Goal: Task Accomplishment & Management: Complete application form

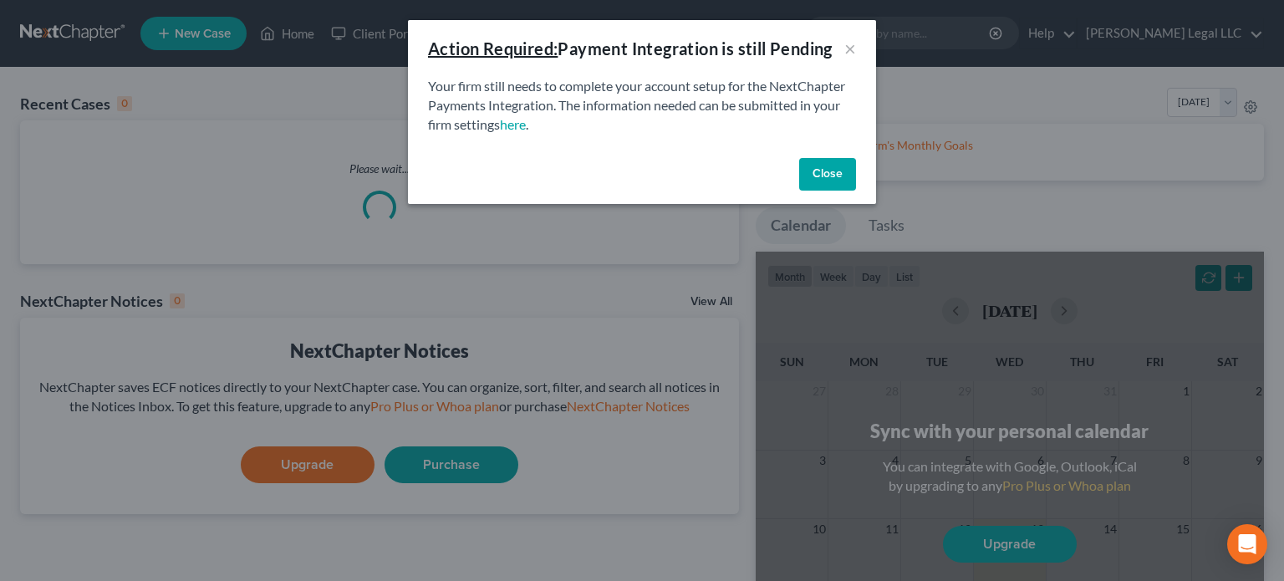
click at [833, 180] on button "Close" at bounding box center [827, 174] width 57 height 33
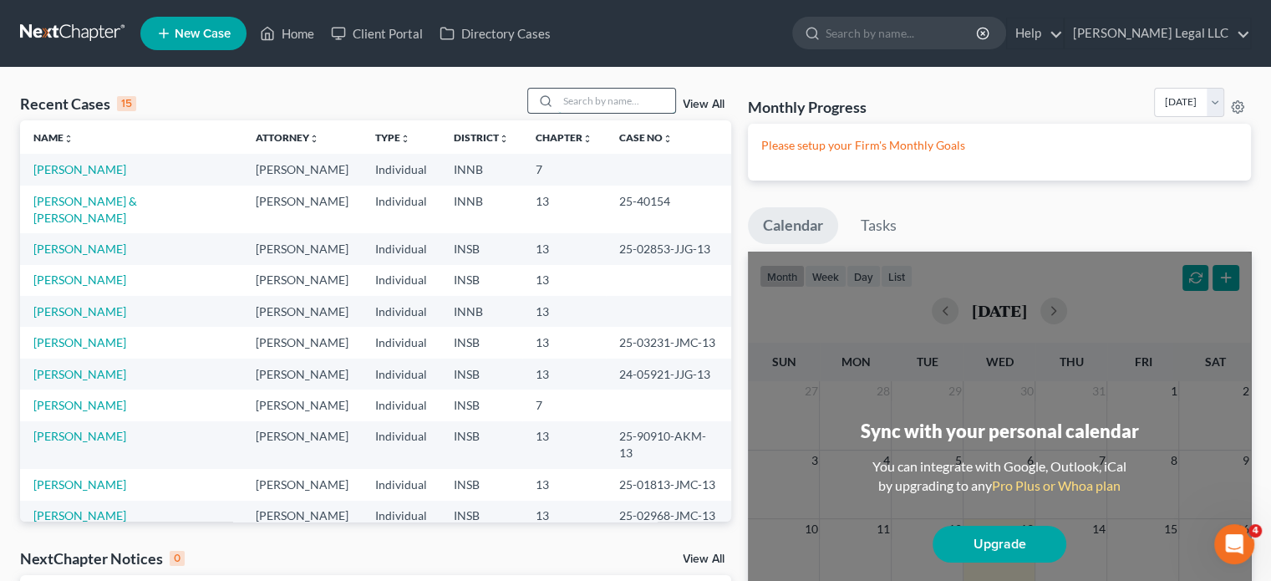
click at [608, 105] on input "search" at bounding box center [616, 101] width 117 height 24
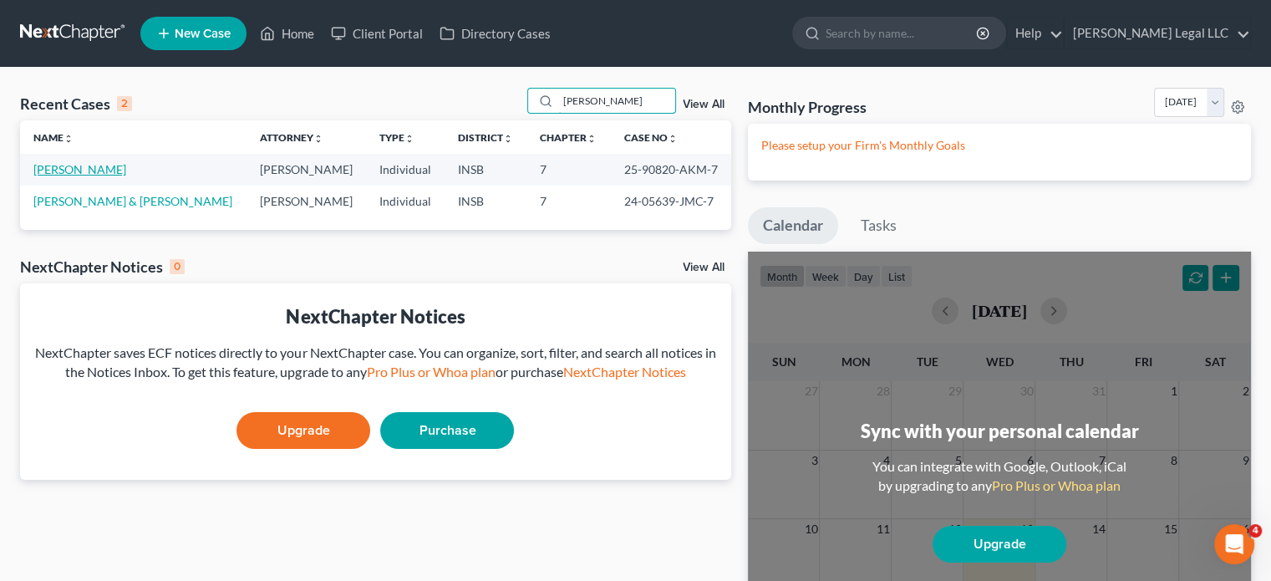
type input "[PERSON_NAME]"
click at [50, 169] on link "[PERSON_NAME]" at bounding box center [79, 169] width 93 height 14
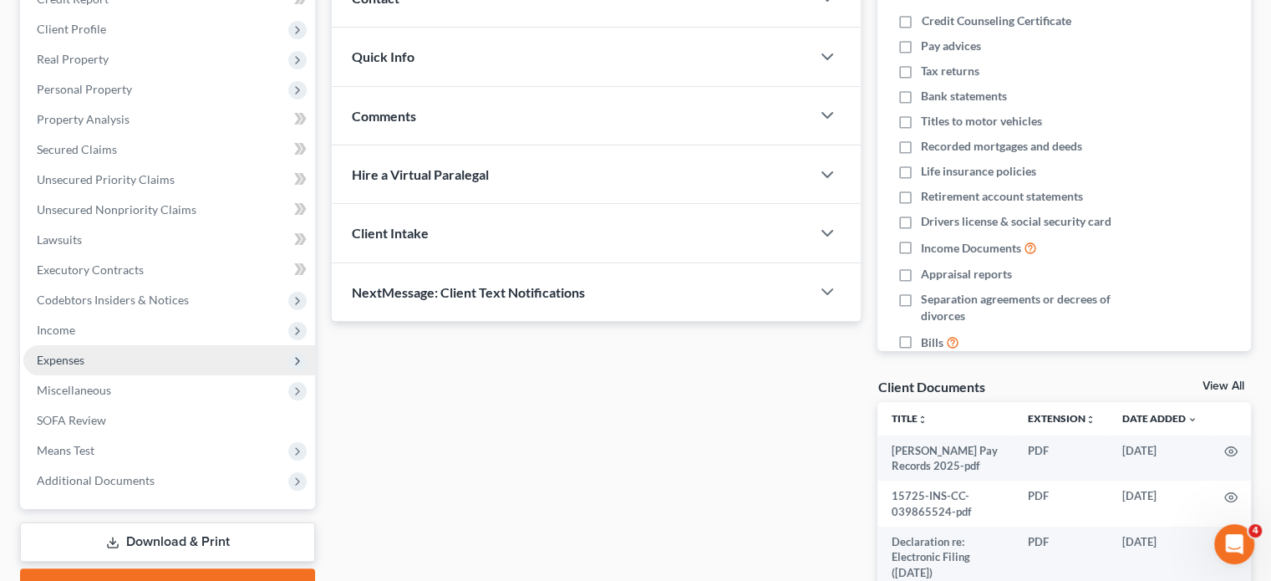
scroll to position [251, 0]
click at [72, 358] on span "Expenses" at bounding box center [61, 359] width 48 height 14
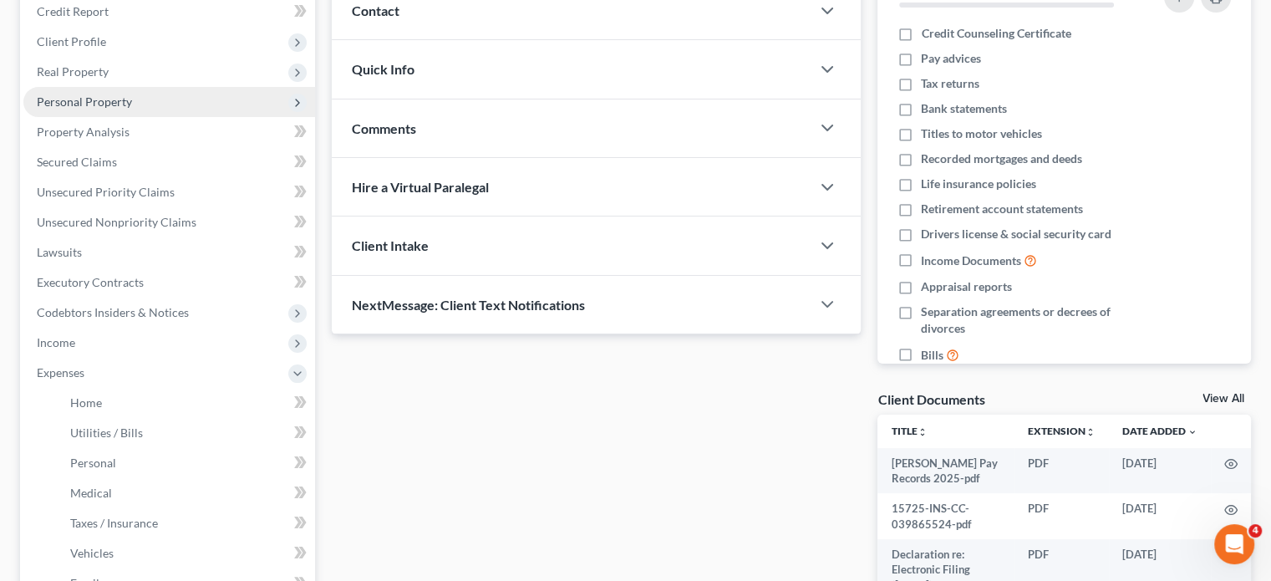
scroll to position [84, 0]
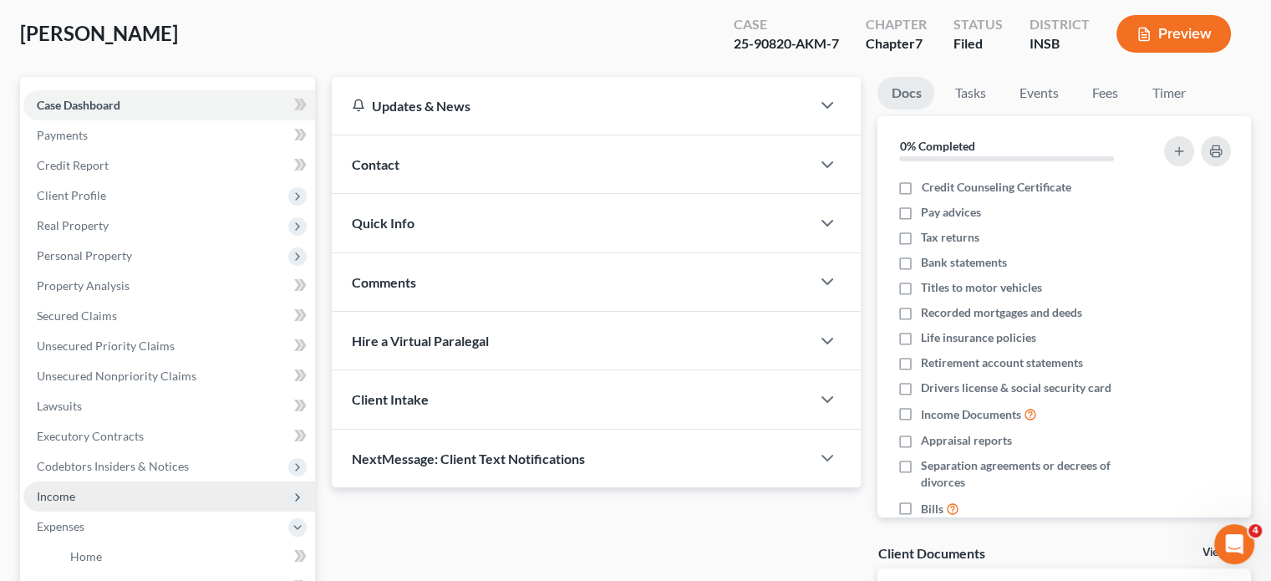
click at [54, 489] on span "Income" at bounding box center [56, 496] width 38 height 14
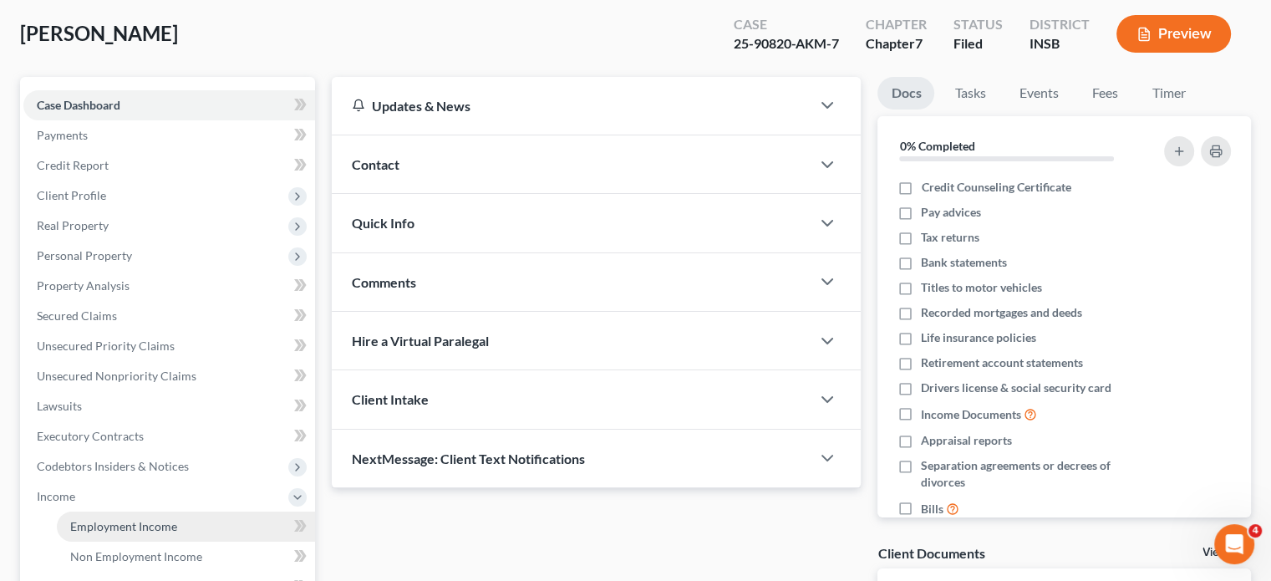
click at [97, 527] on span "Employment Income" at bounding box center [123, 526] width 107 height 14
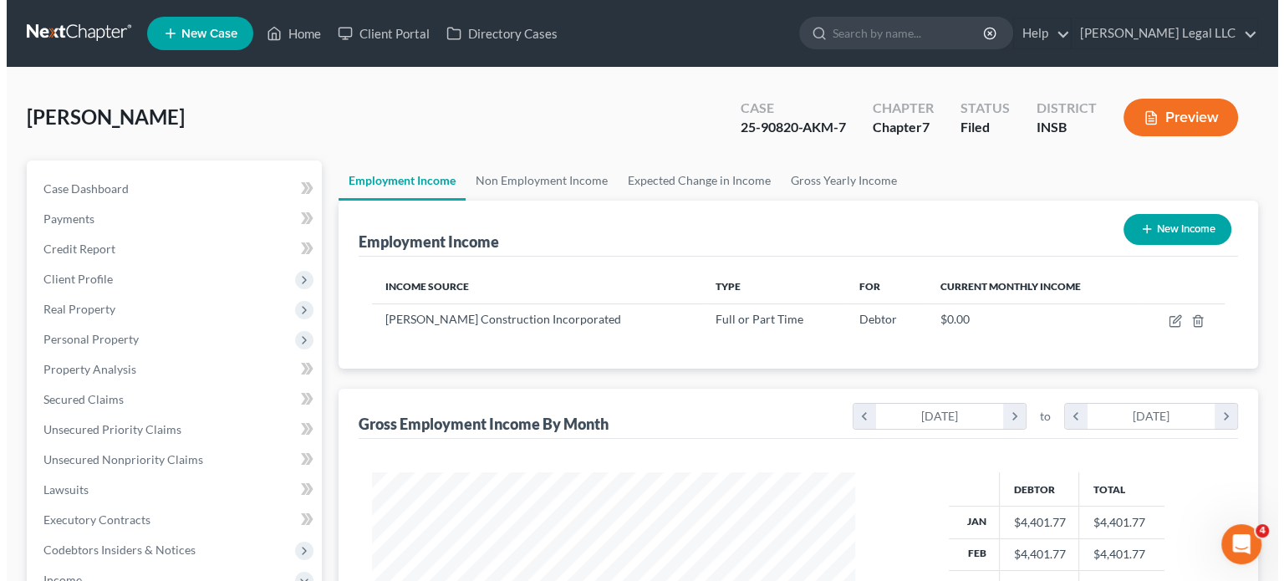
scroll to position [298, 516]
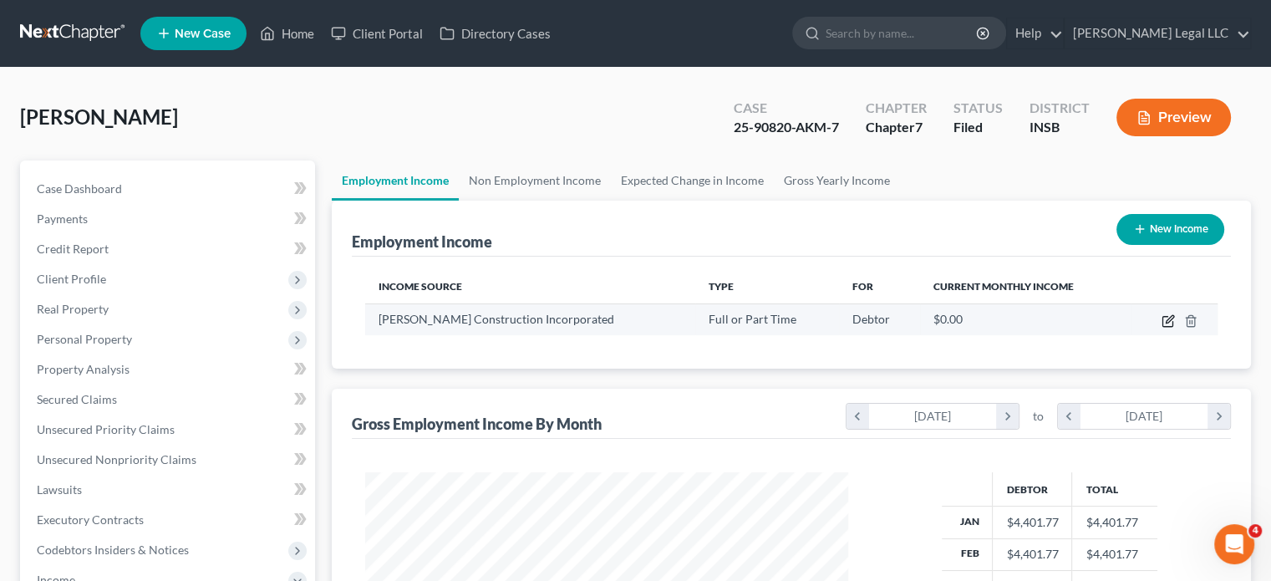
click at [1168, 323] on icon "button" at bounding box center [1168, 320] width 13 height 13
select select "0"
select select "15"
select select "3"
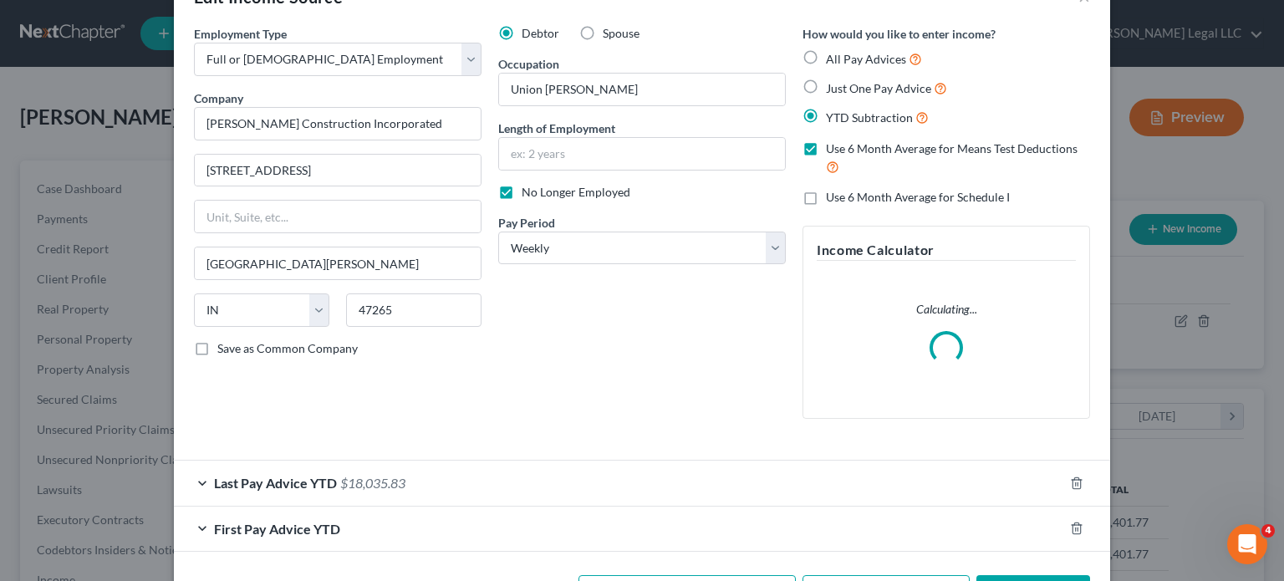
scroll to position [113, 0]
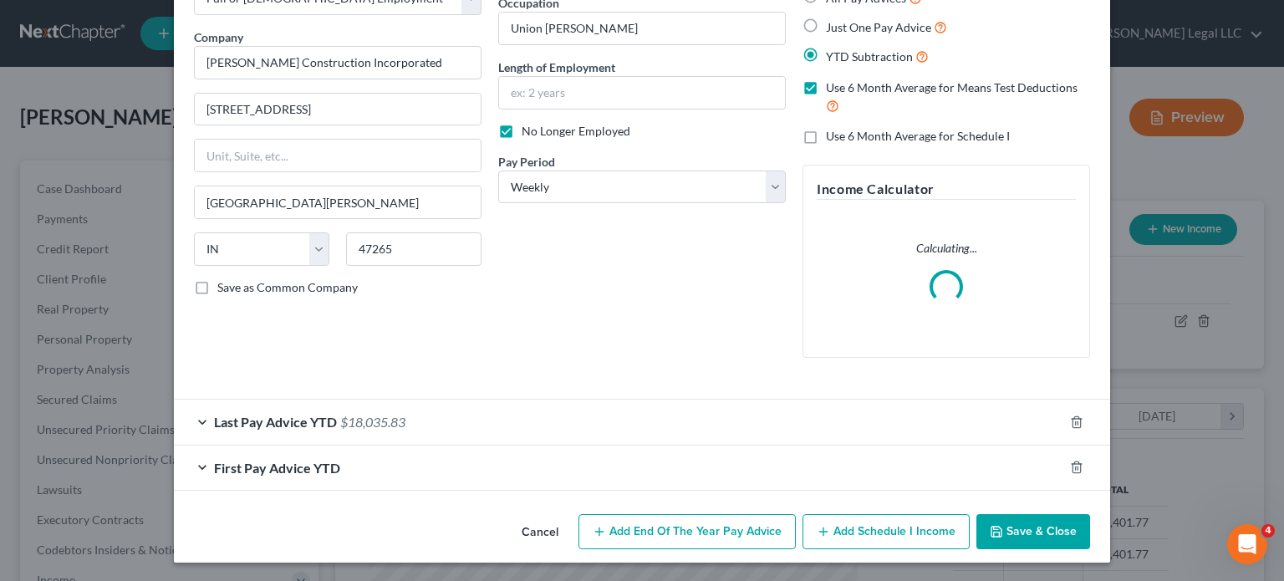
click at [312, 421] on span "Last Pay Advice YTD" at bounding box center [275, 422] width 123 height 16
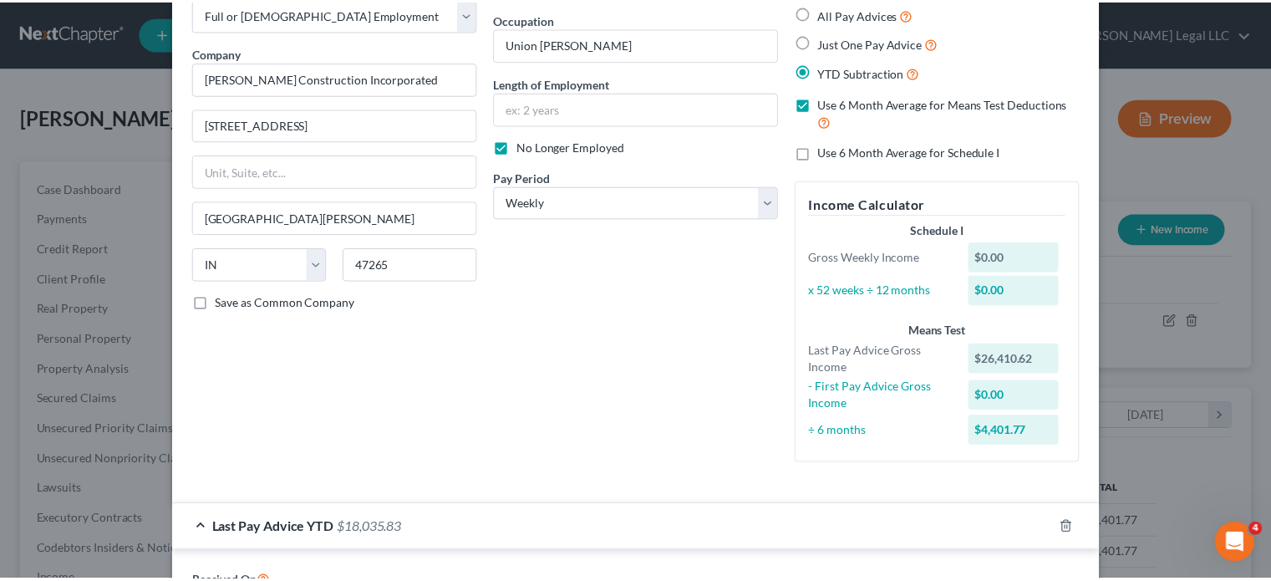
scroll to position [0, 0]
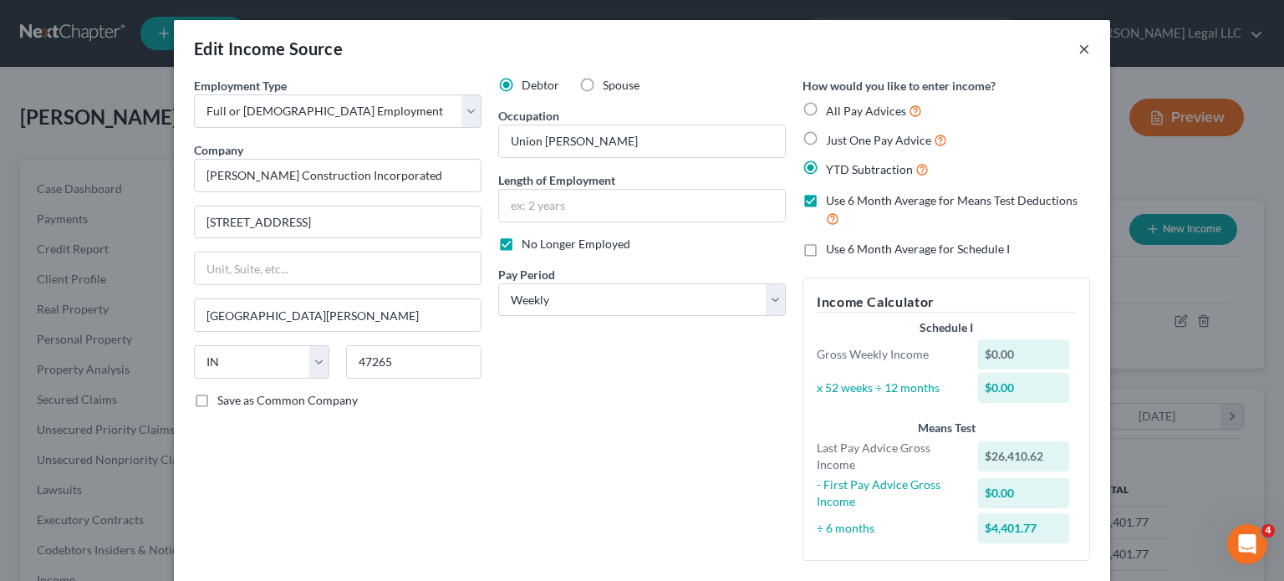
click at [1078, 49] on button "×" at bounding box center [1084, 48] width 12 height 20
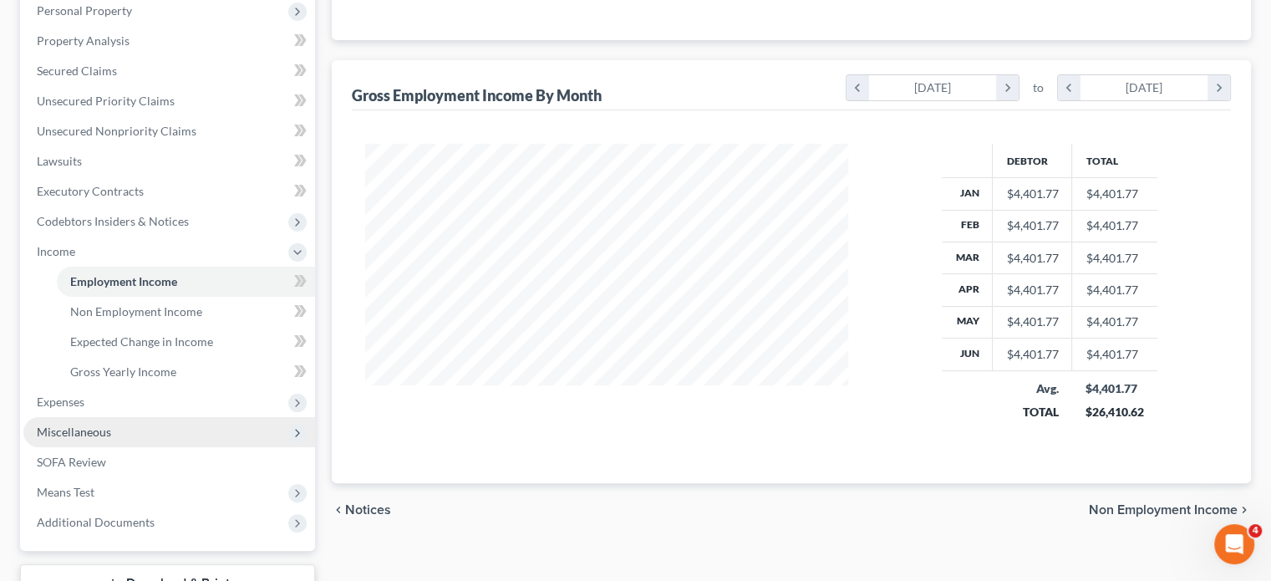
scroll to position [456, 0]
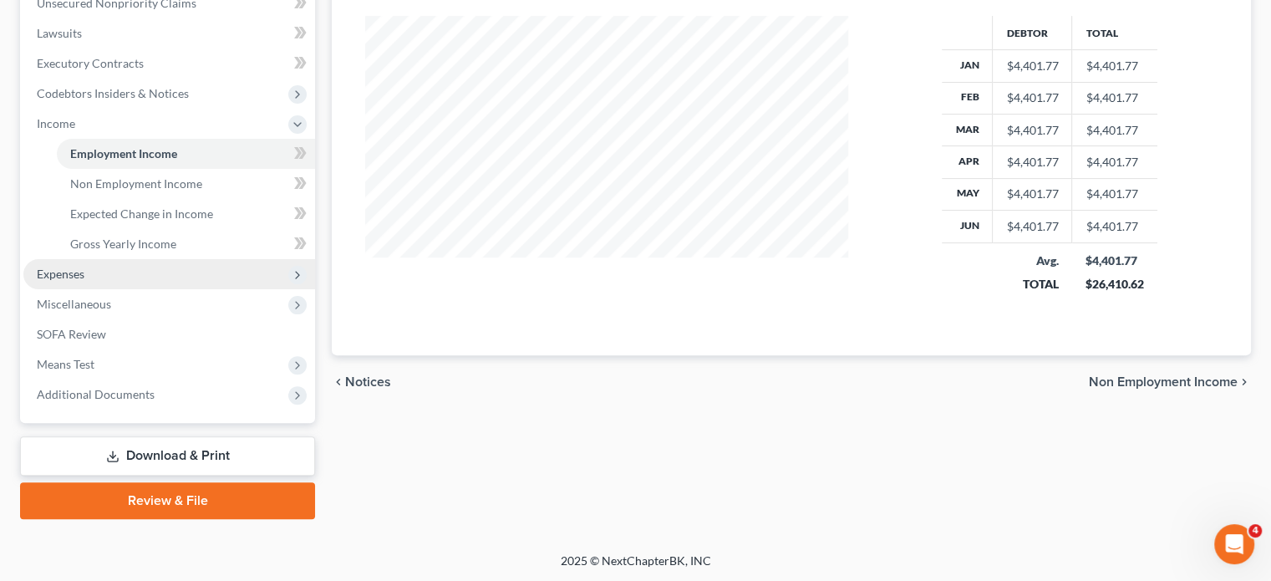
click at [78, 277] on span "Expenses" at bounding box center [61, 274] width 48 height 14
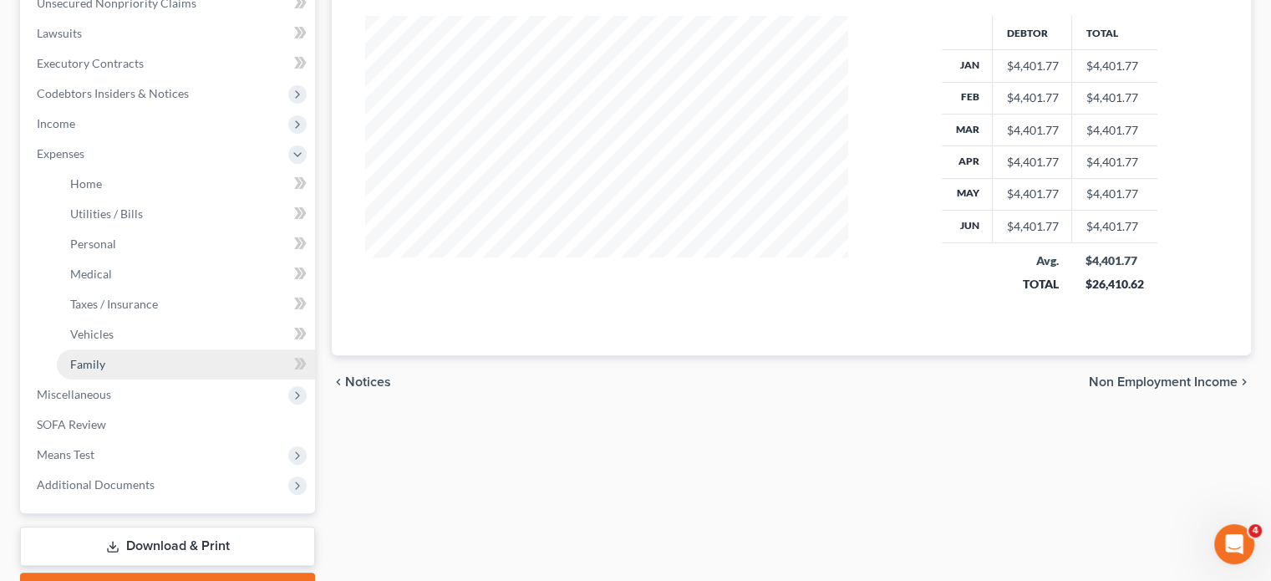
click at [96, 367] on span "Family" at bounding box center [87, 364] width 35 height 14
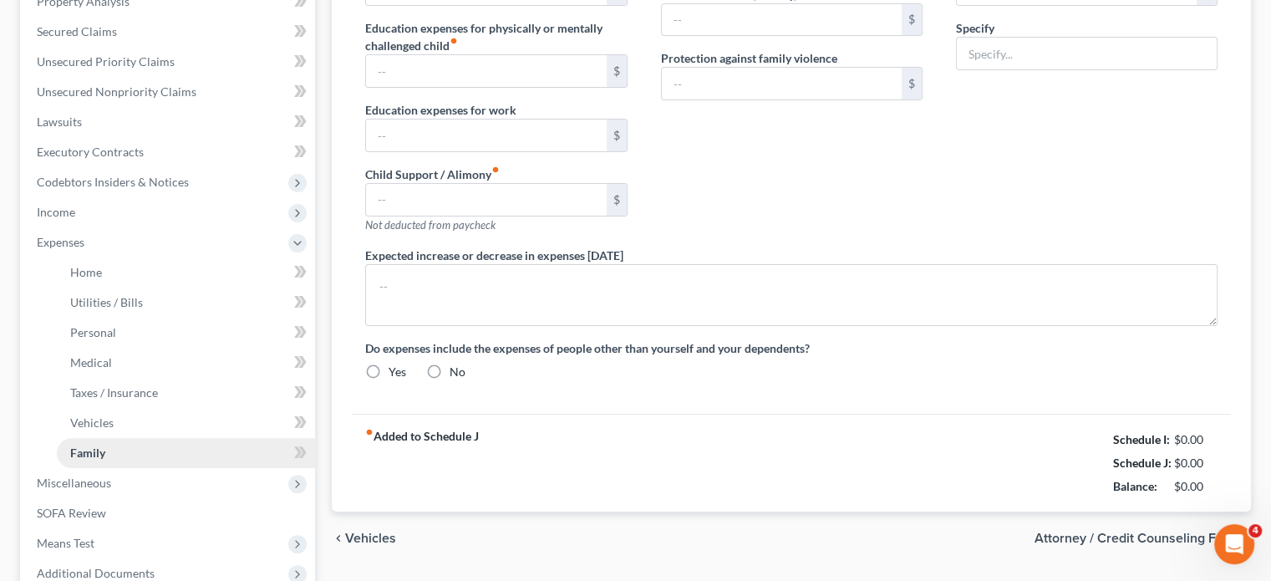
type input "0.00"
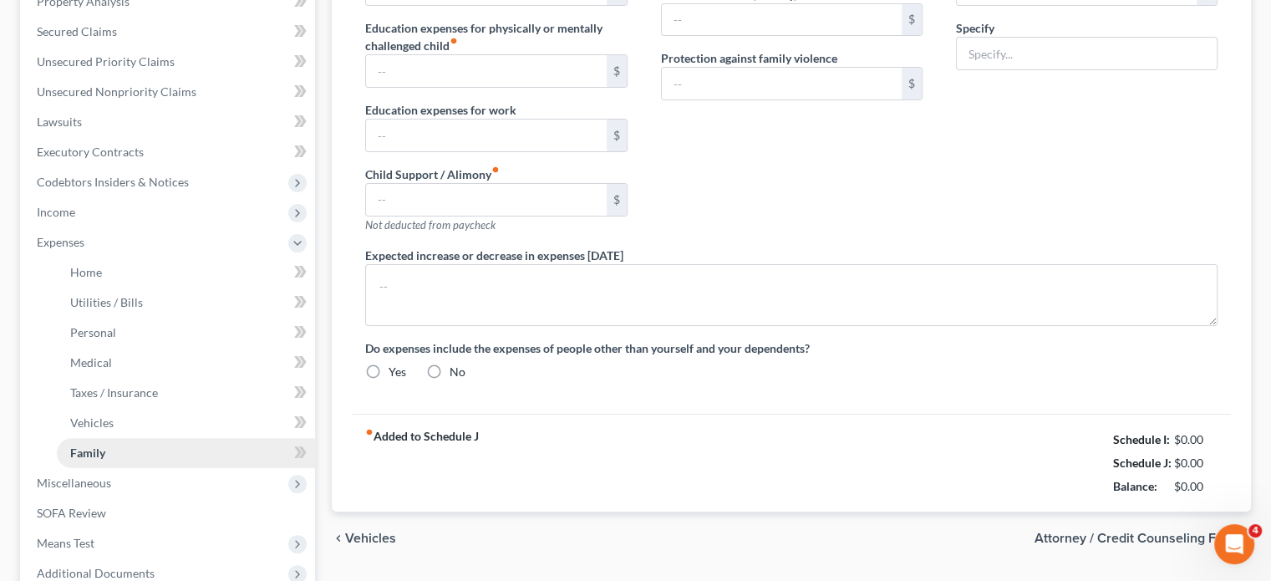
type input "0.00"
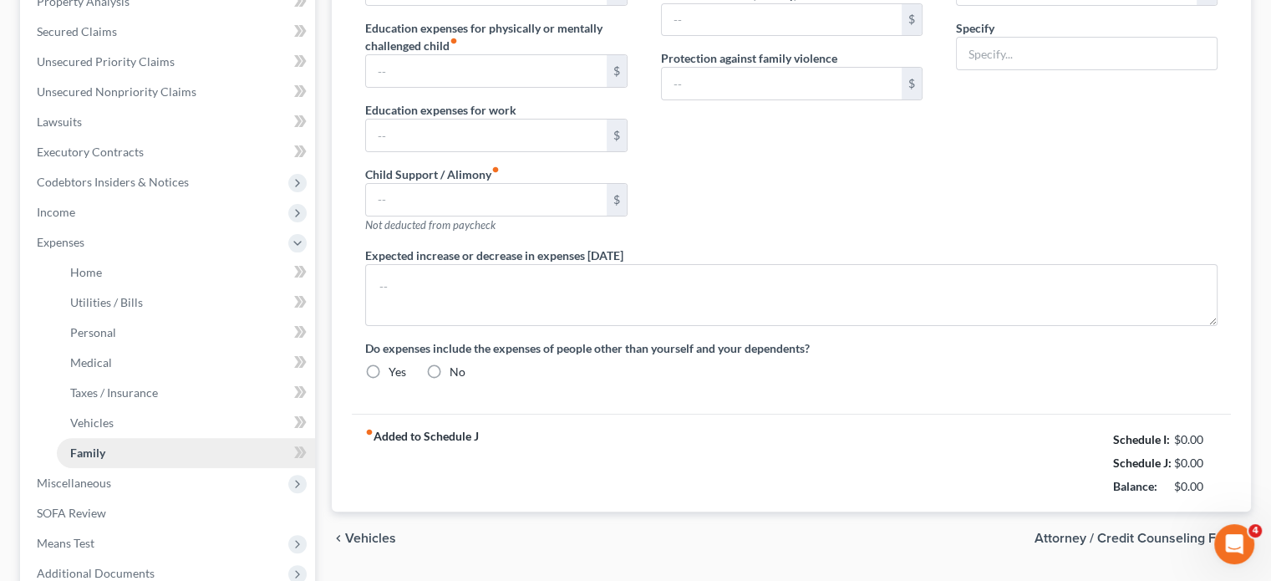
radio input "true"
click at [74, 364] on ul "Home Utilities / Bills Personal Medical" at bounding box center [169, 363] width 292 height 211
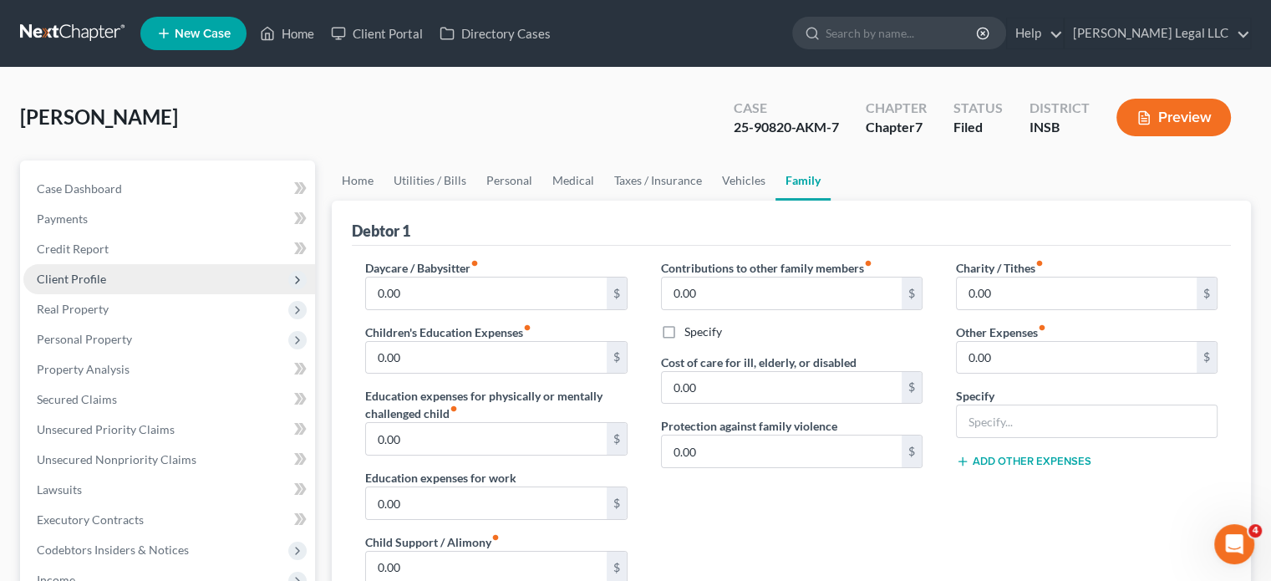
click at [77, 276] on span "Client Profile" at bounding box center [71, 279] width 69 height 14
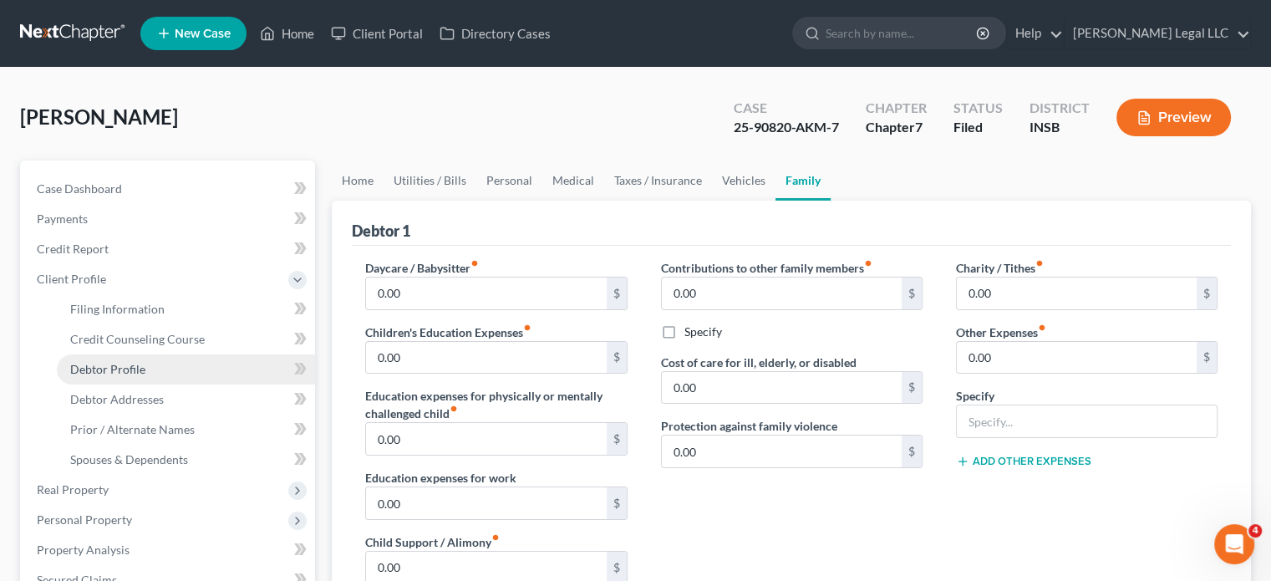
click at [88, 374] on span "Debtor Profile" at bounding box center [107, 369] width 75 height 14
select select "0"
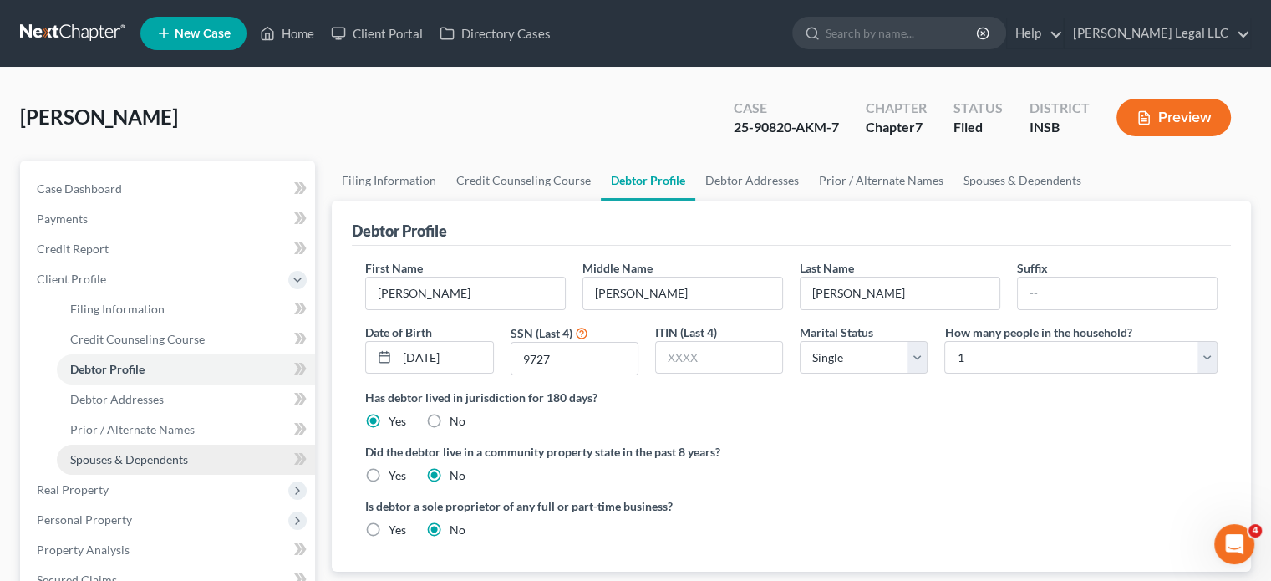
click at [97, 461] on span "Spouses & Dependents" at bounding box center [129, 459] width 118 height 14
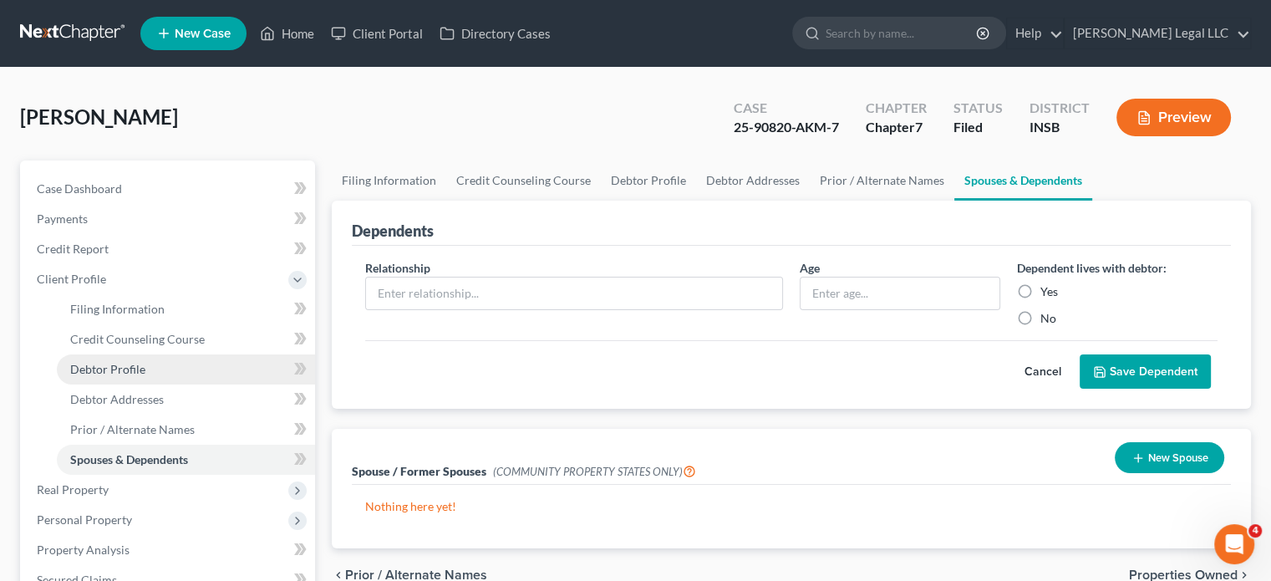
click at [100, 372] on span "Debtor Profile" at bounding box center [107, 369] width 75 height 14
select select "0"
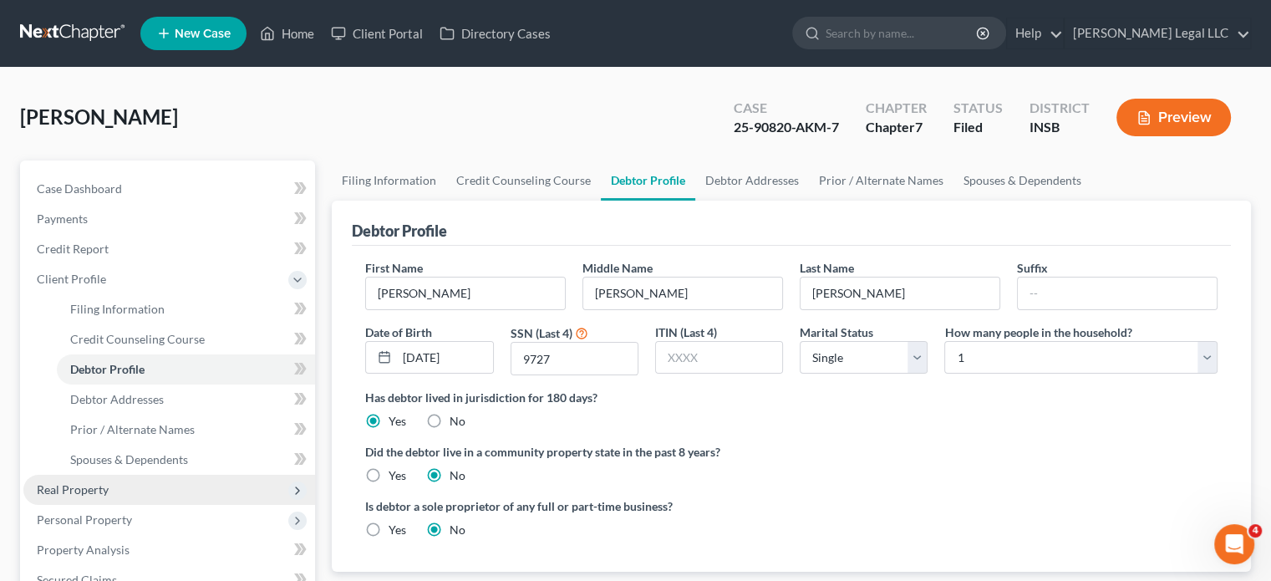
click at [68, 487] on span "Real Property" at bounding box center [73, 489] width 72 height 14
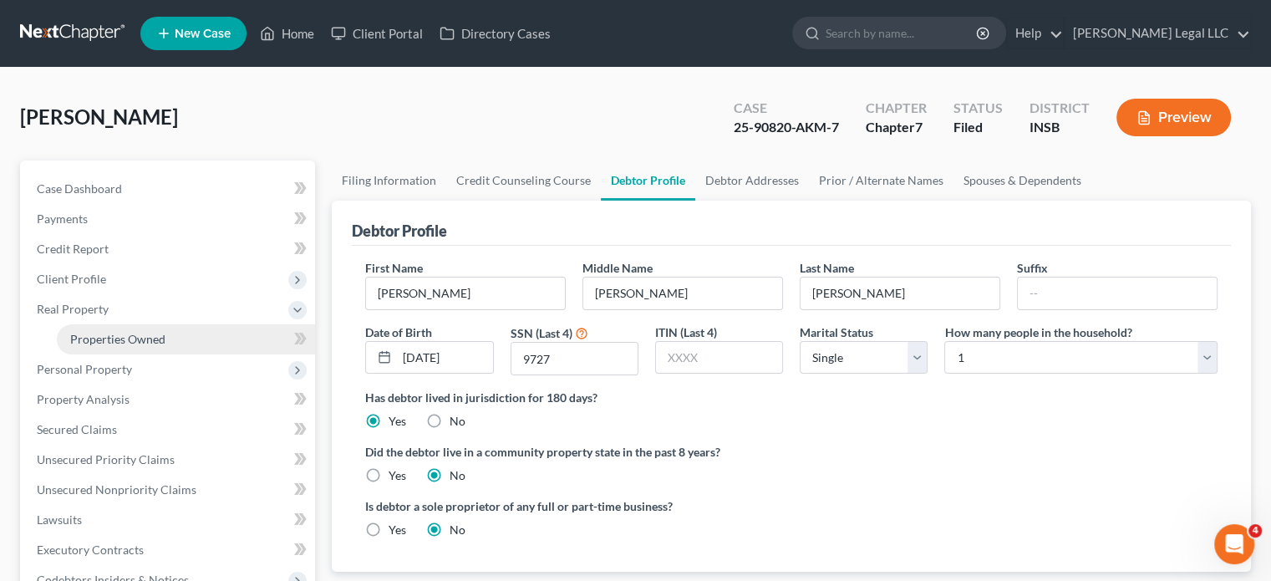
click at [112, 340] on span "Properties Owned" at bounding box center [117, 339] width 95 height 14
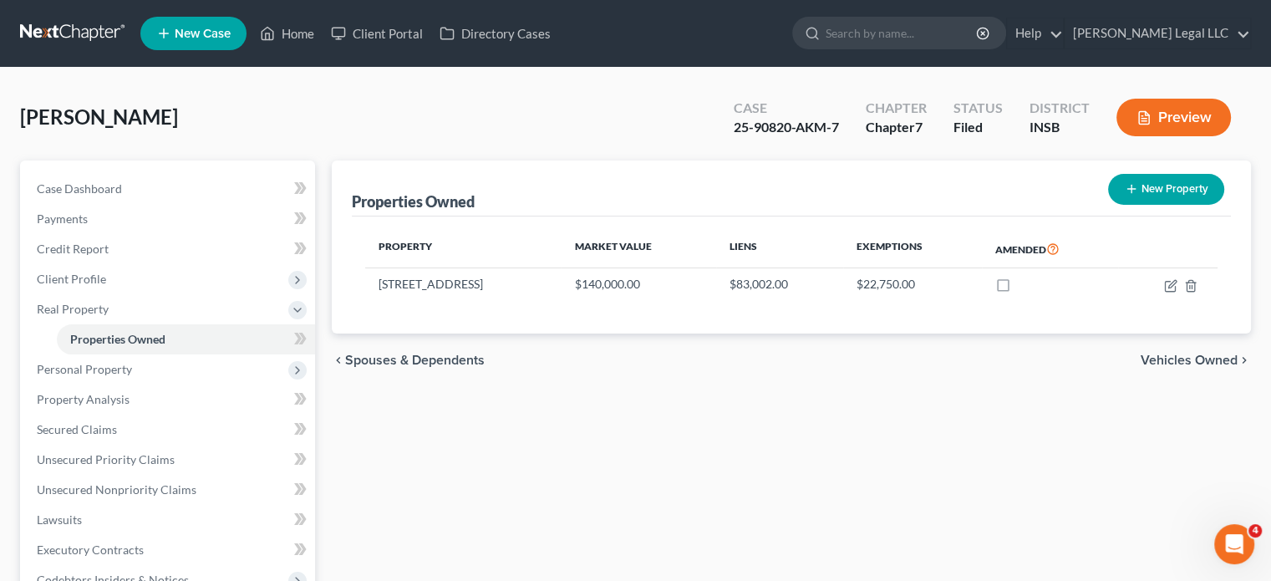
click at [592, 99] on div "[PERSON_NAME] Upgraded Case 25-90820-AKM-7 Chapter Chapter 7 Status Filed Distr…" at bounding box center [635, 124] width 1231 height 73
click at [1167, 283] on icon "button" at bounding box center [1170, 285] width 13 height 13
select select "15"
select select "0"
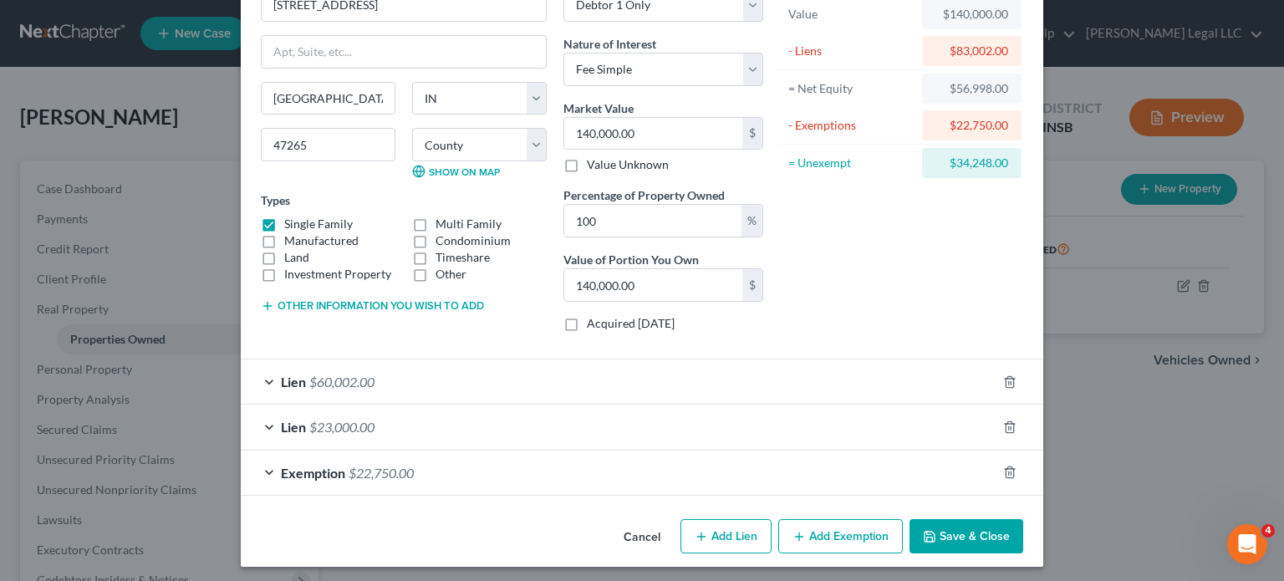
scroll to position [109, 0]
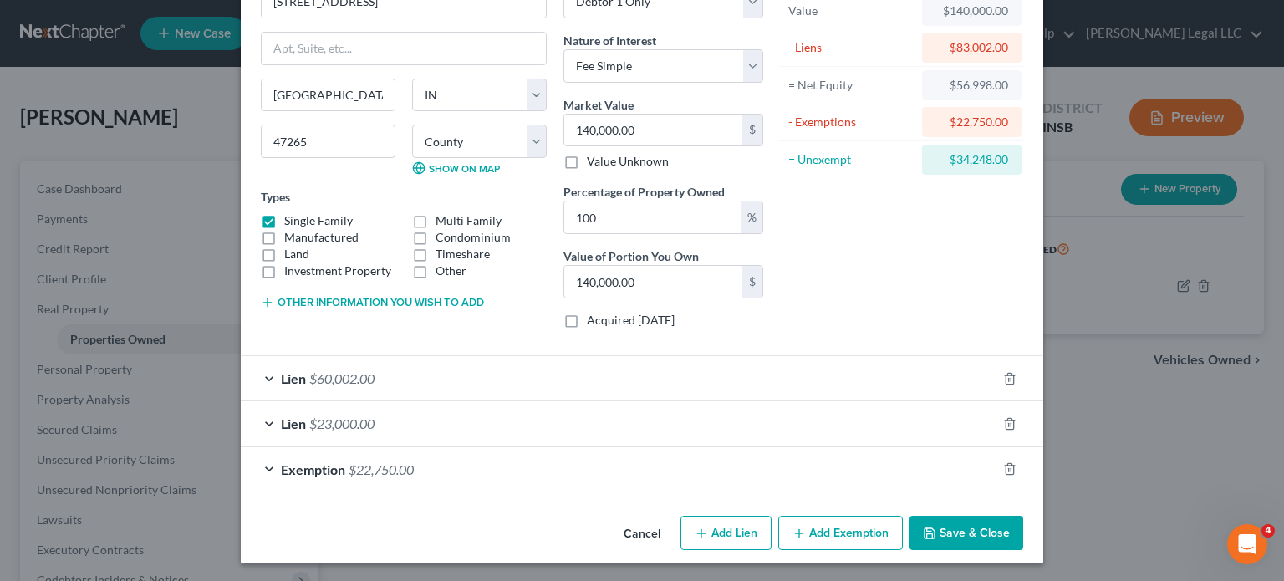
click at [499, 367] on div "Lien $60,002.00" at bounding box center [619, 378] width 756 height 44
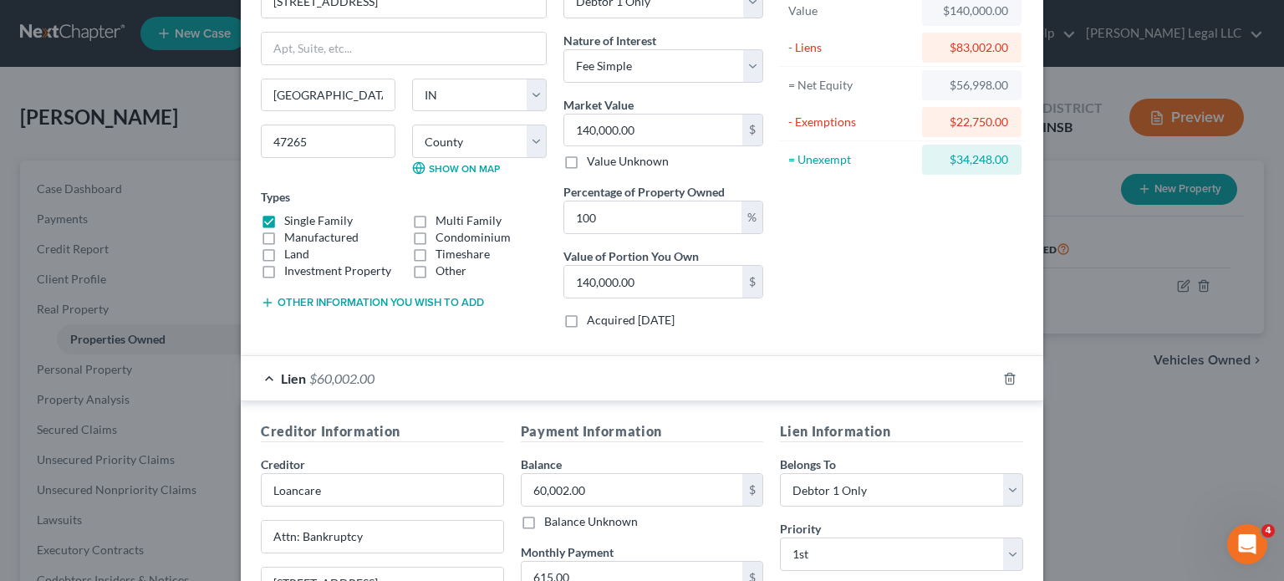
scroll to position [0, 0]
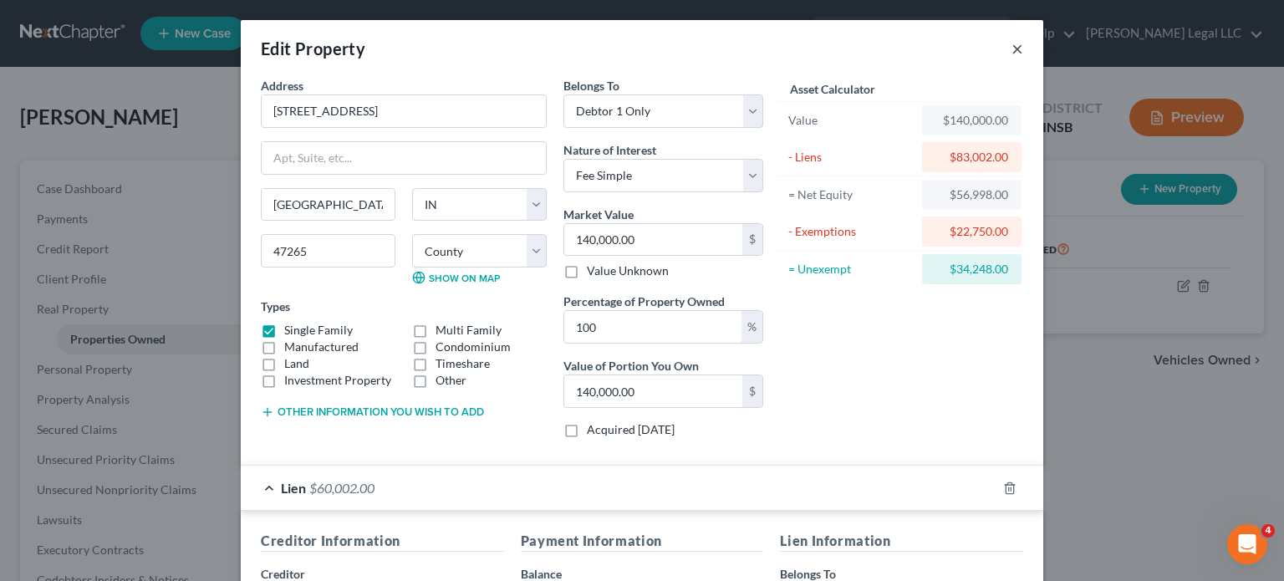
click at [1011, 46] on button "×" at bounding box center [1017, 48] width 12 height 20
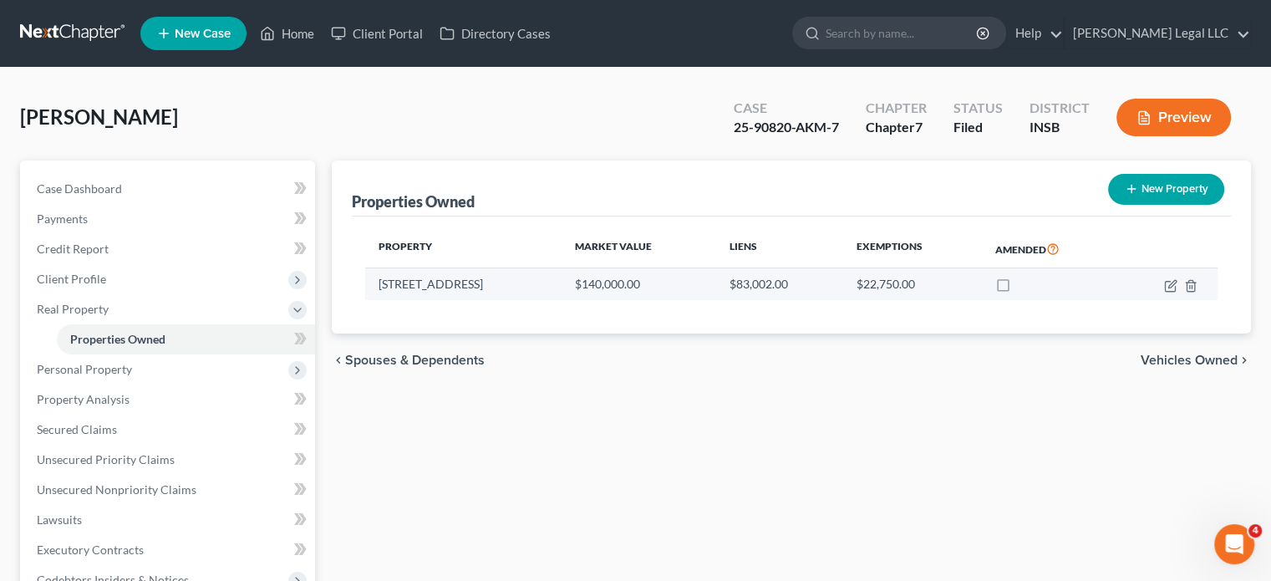
click at [1163, 284] on td at bounding box center [1167, 284] width 99 height 32
click at [1169, 285] on icon "button" at bounding box center [1173, 284] width 8 height 8
select select "15"
select select "39"
select select "0"
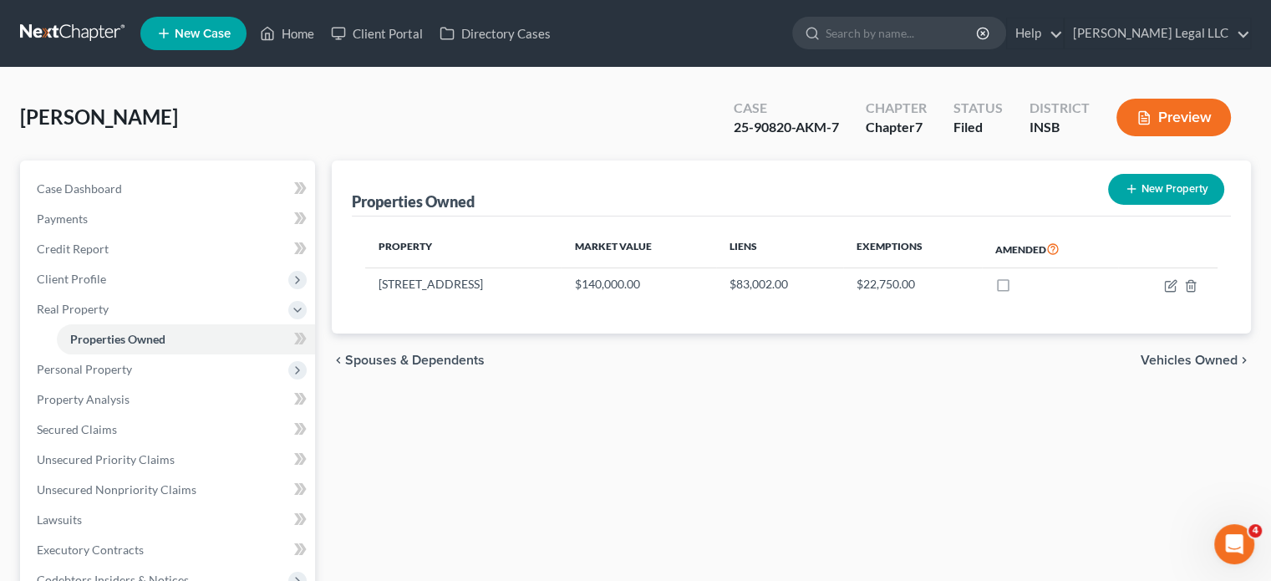
select select "0"
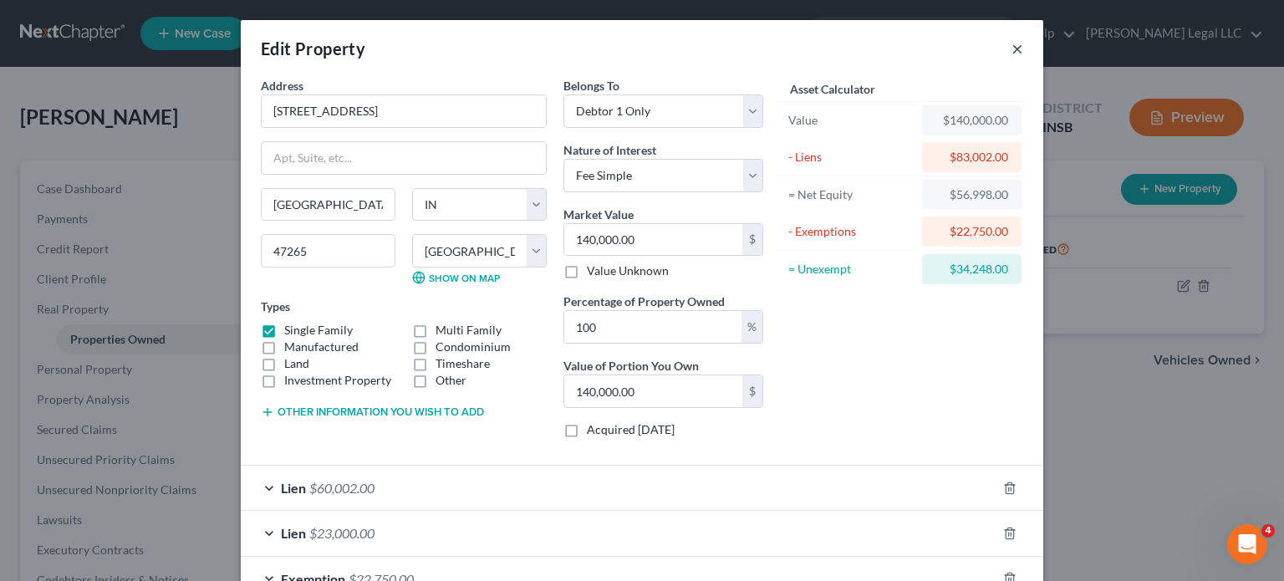
click at [1011, 48] on button "×" at bounding box center [1017, 48] width 12 height 20
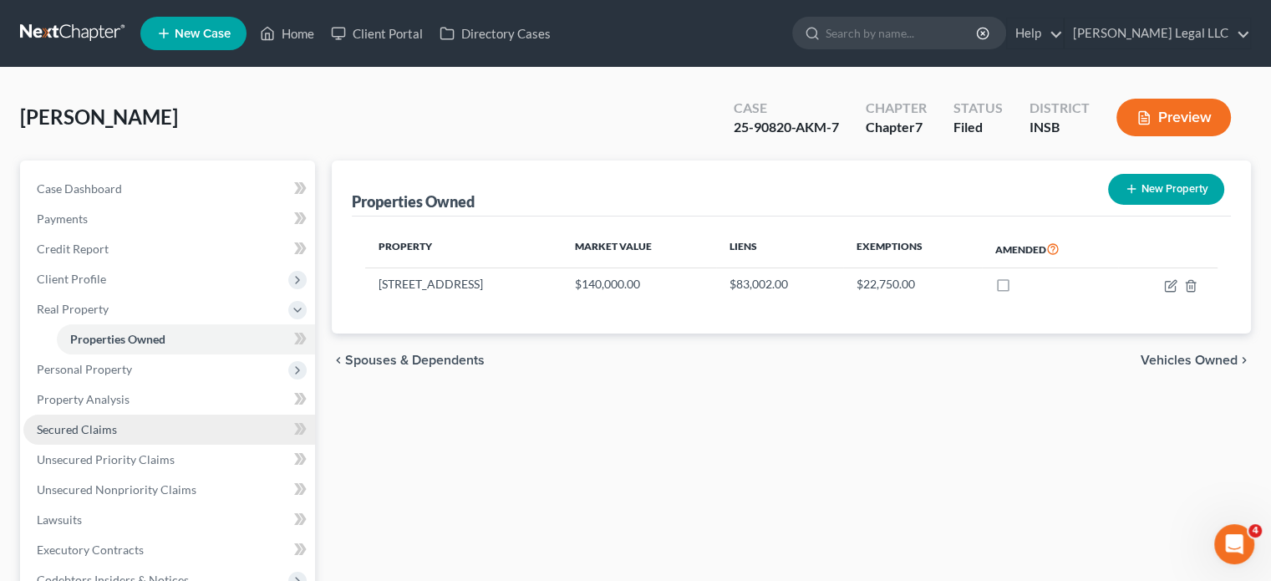
click at [123, 433] on link "Secured Claims" at bounding box center [169, 430] width 292 height 30
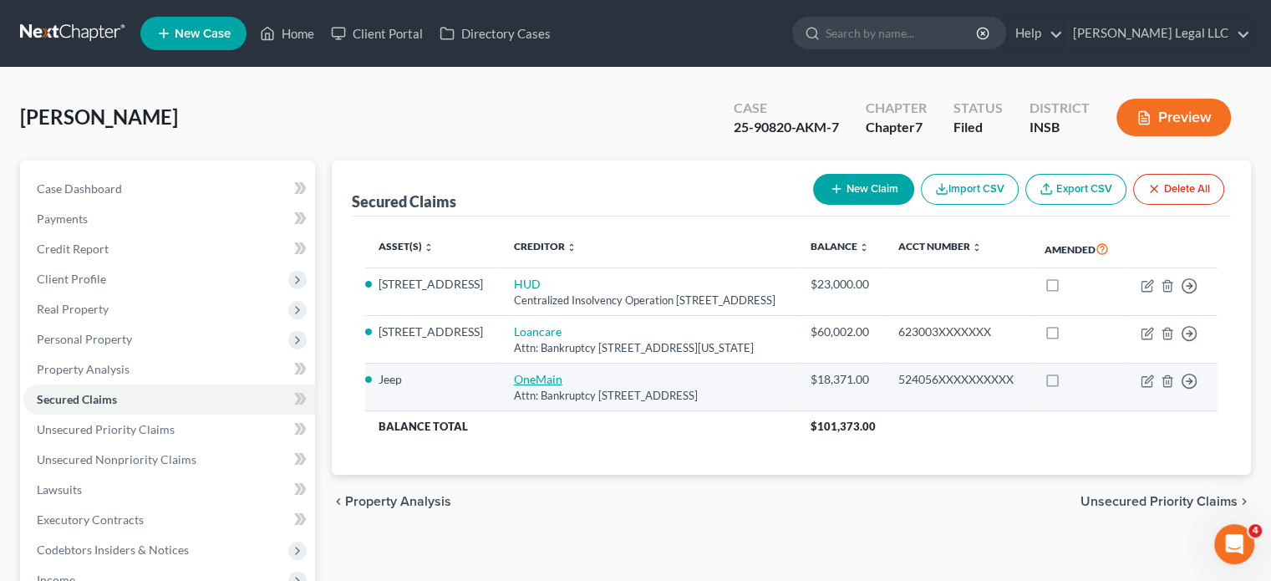
click at [514, 386] on link "OneMain" at bounding box center [538, 379] width 48 height 14
select select "15"
select select "0"
select select "3"
select select "0"
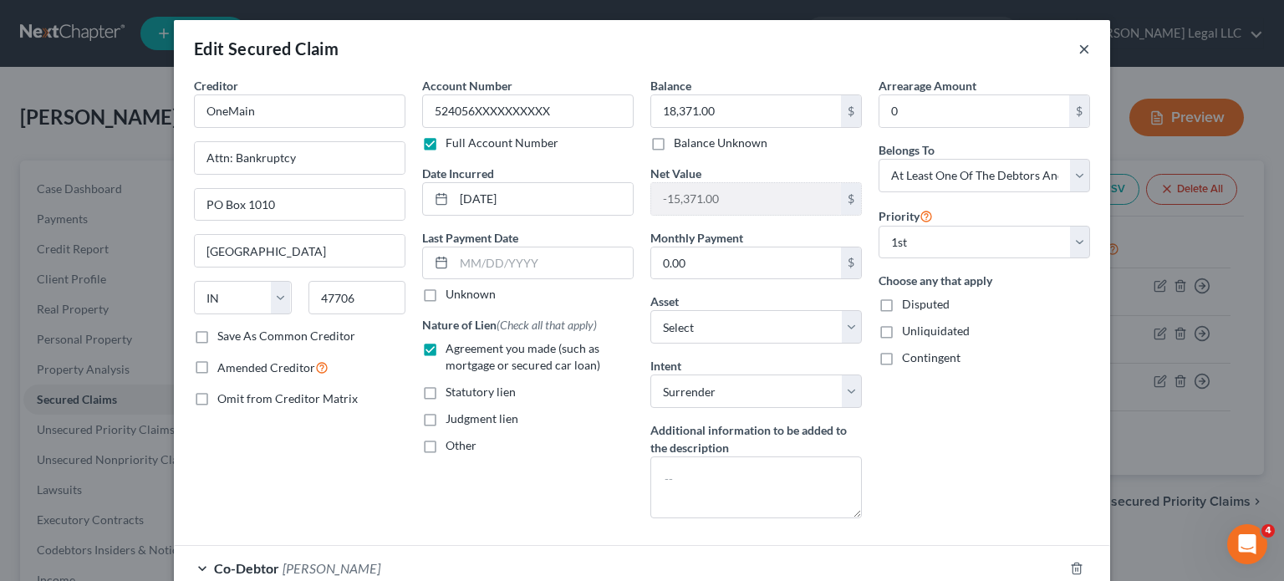
click at [1079, 53] on button "×" at bounding box center [1084, 48] width 12 height 20
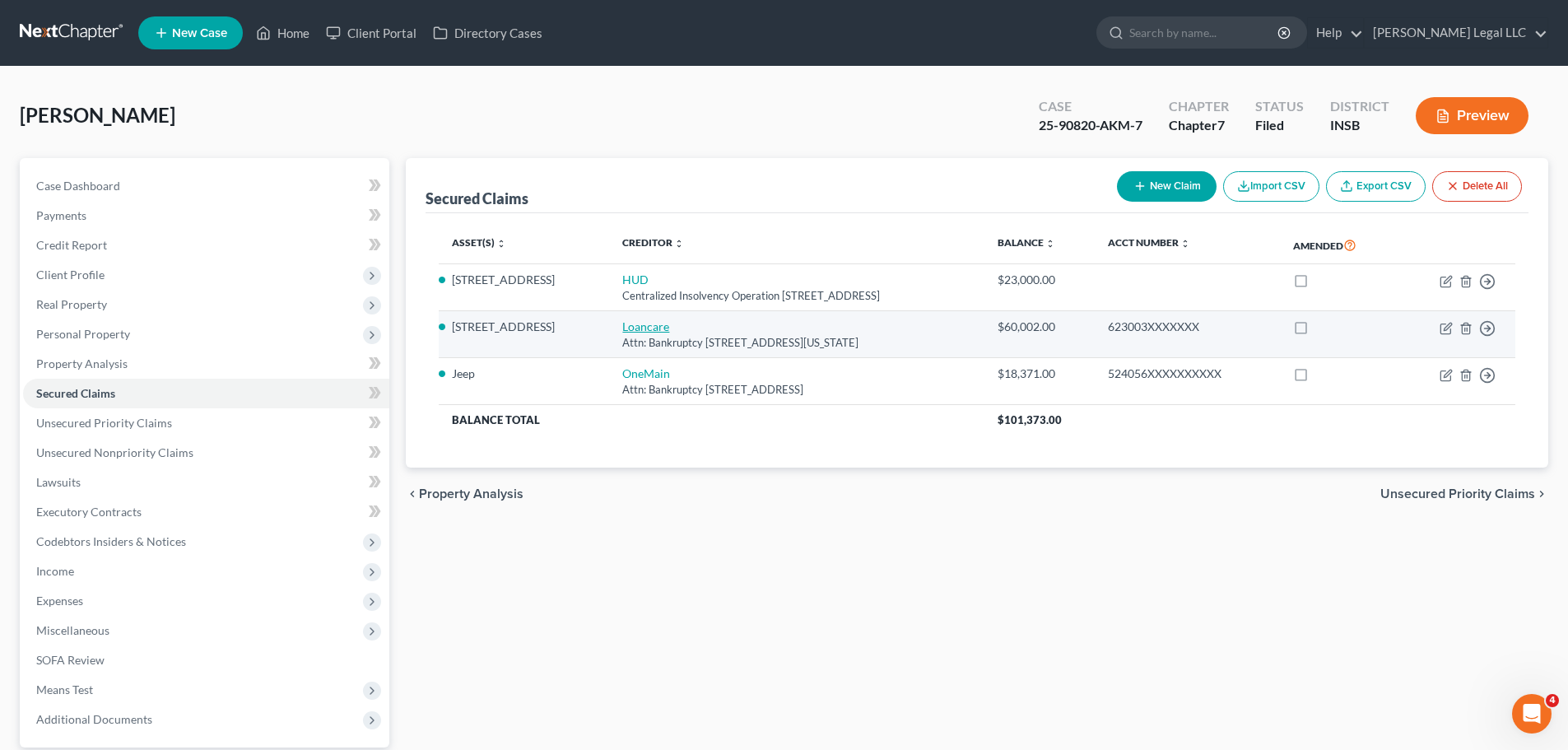
click at [622, 327] on link "Loancare" at bounding box center [646, 326] width 47 height 14
select select "48"
select select "6"
select select "0"
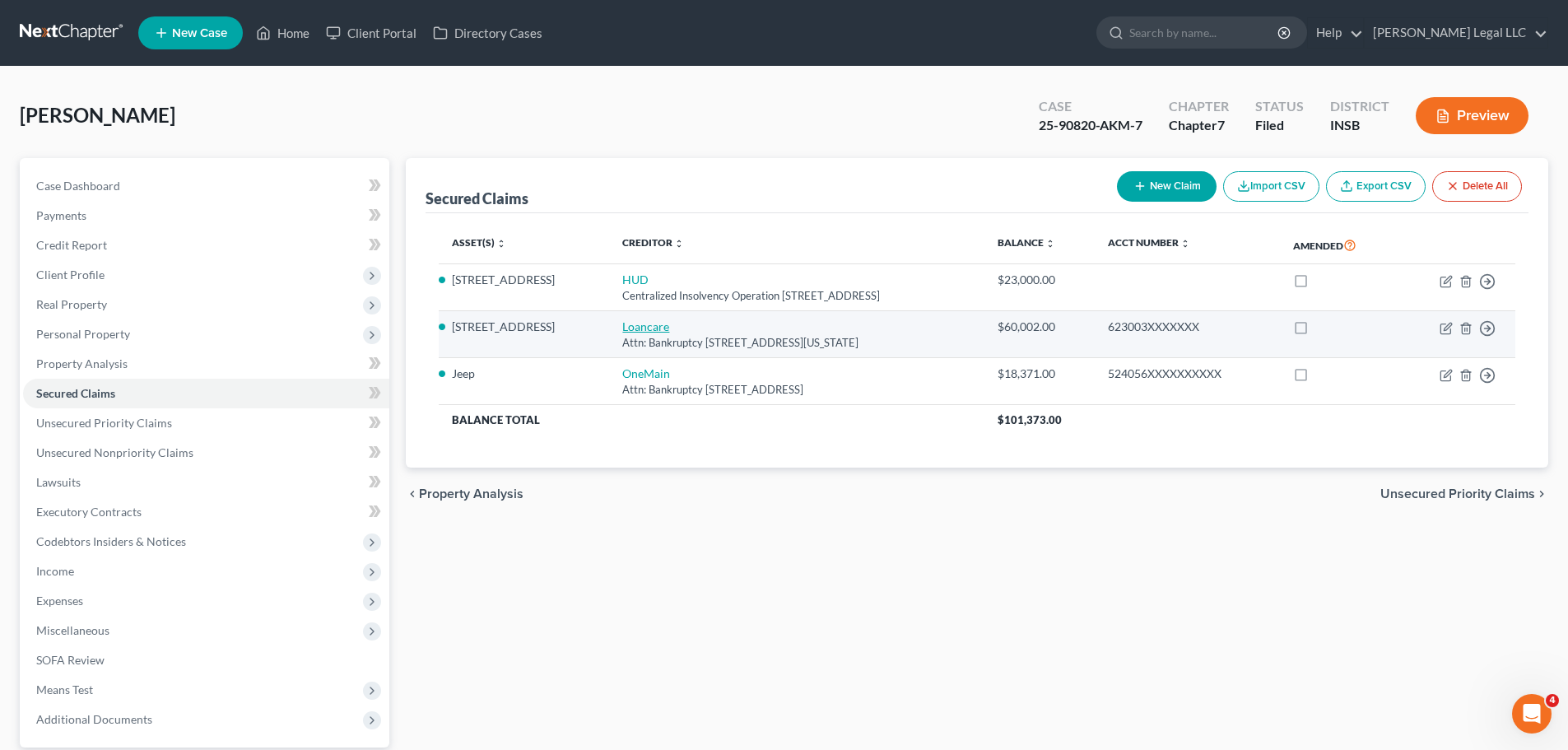
select select "0"
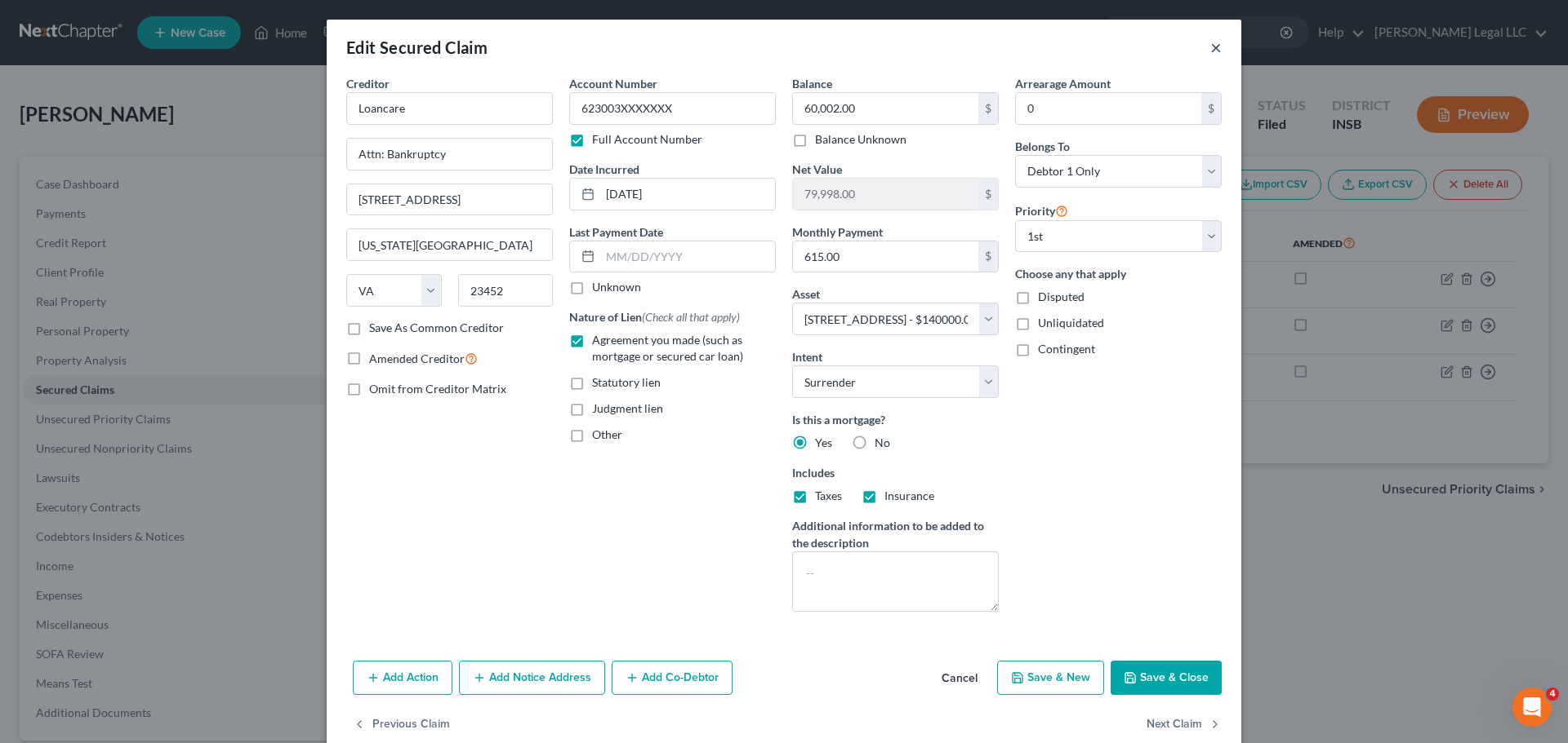
click at [1210, 49] on button "×" at bounding box center [1216, 47] width 12 height 20
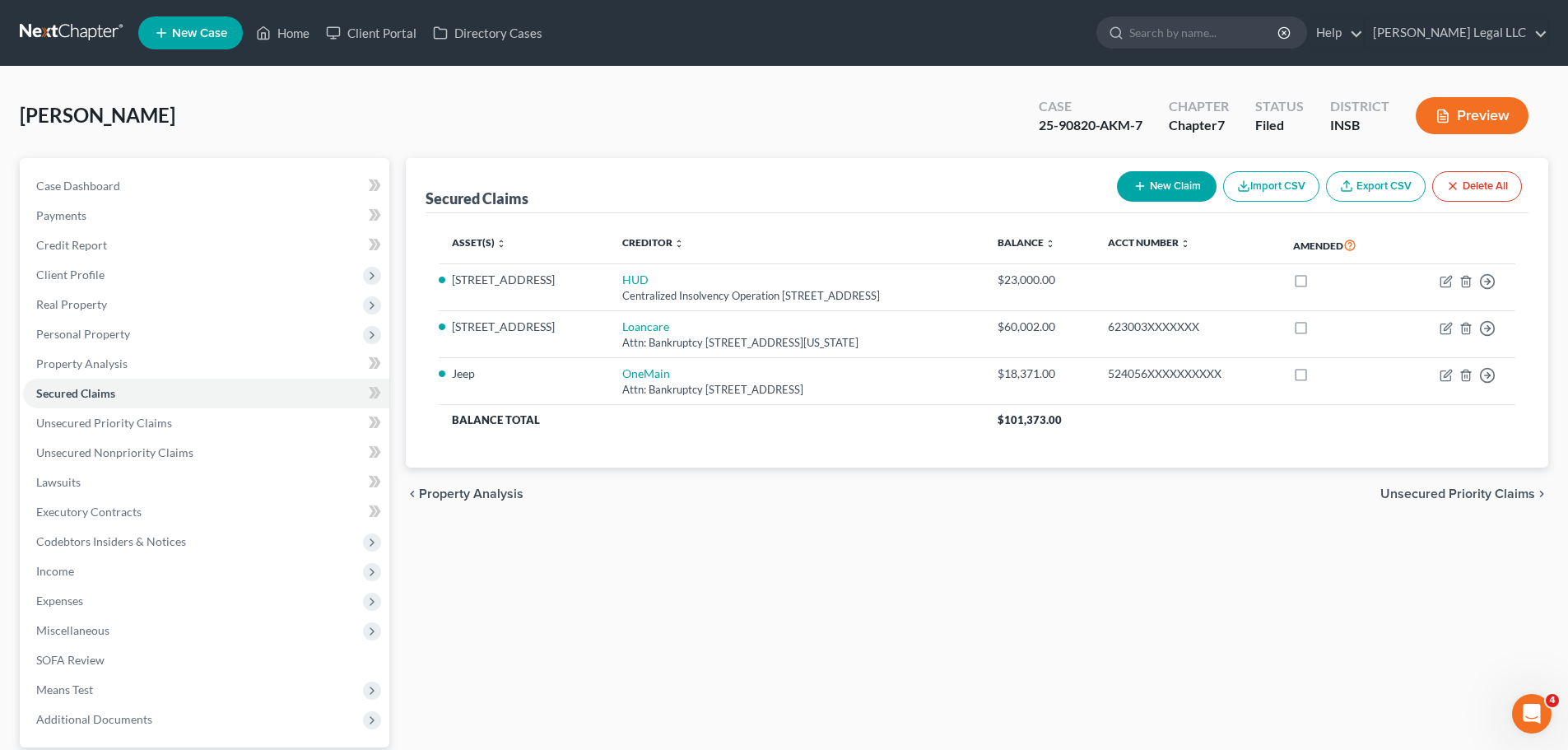
click at [656, 506] on div "chevron_left Property Analysis Unsecured Priority Claims chevron_right" at bounding box center [977, 494] width 1143 height 52
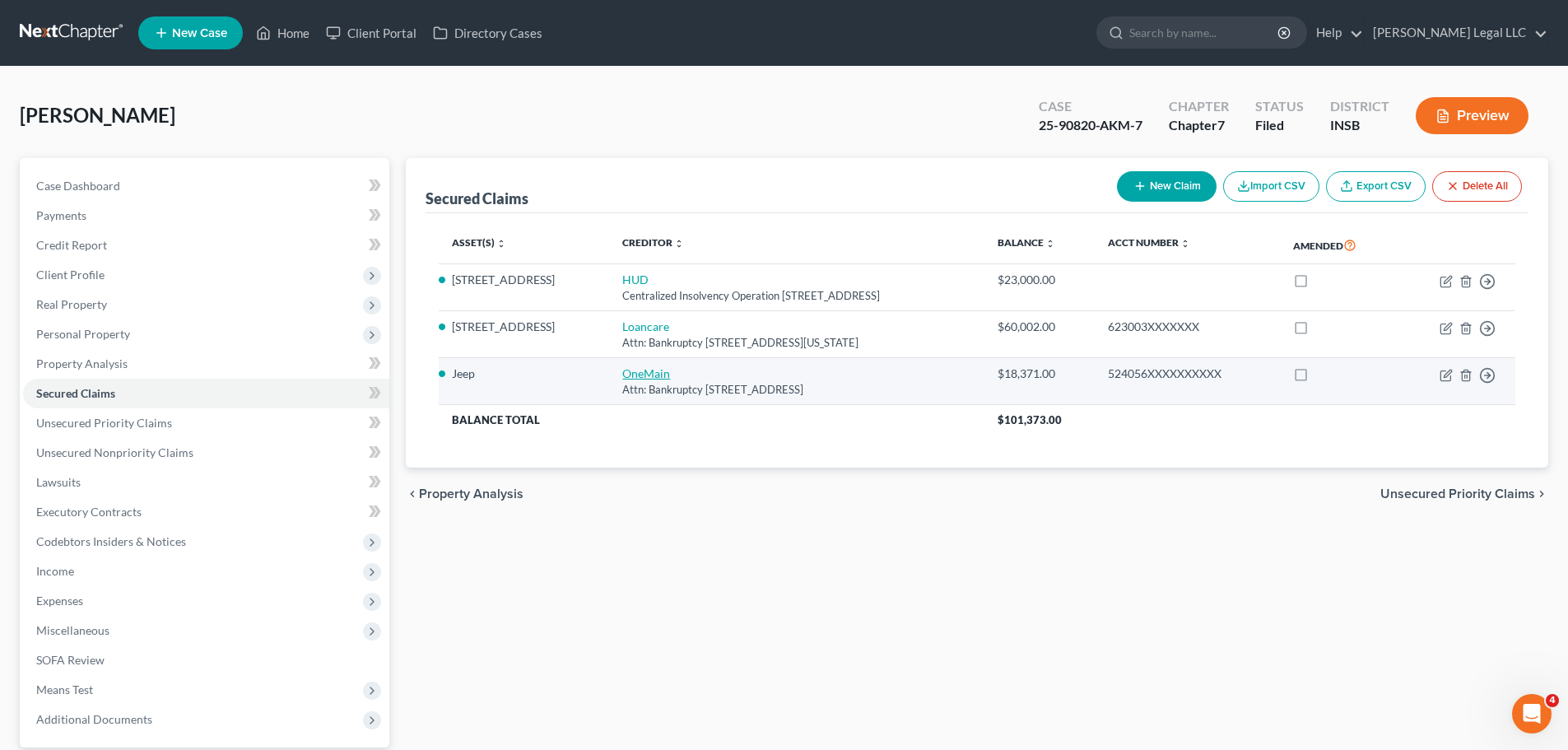
click at [622, 374] on link "OneMain" at bounding box center [646, 374] width 47 height 14
select select "15"
select select "7"
select select "0"
select select "3"
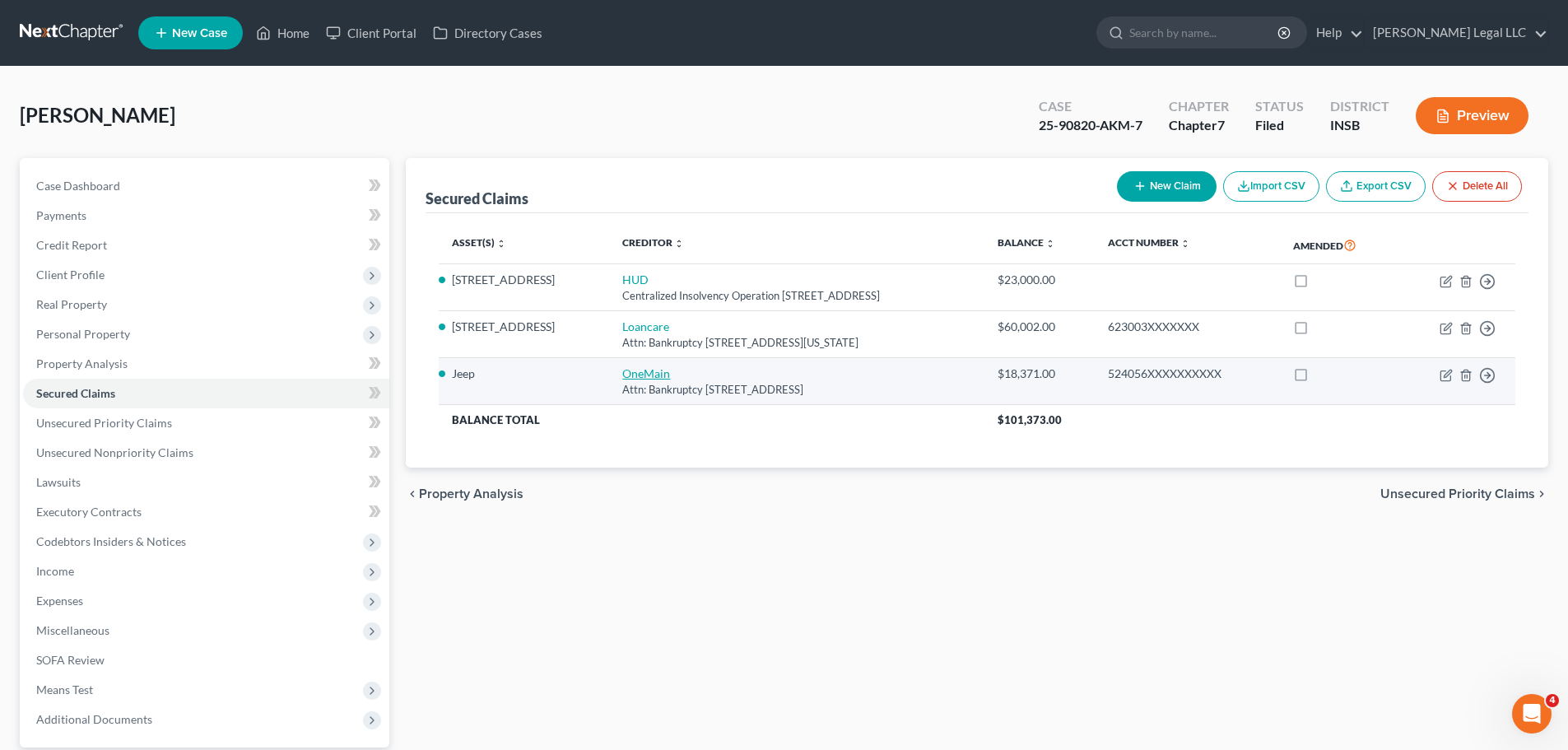
select select "0"
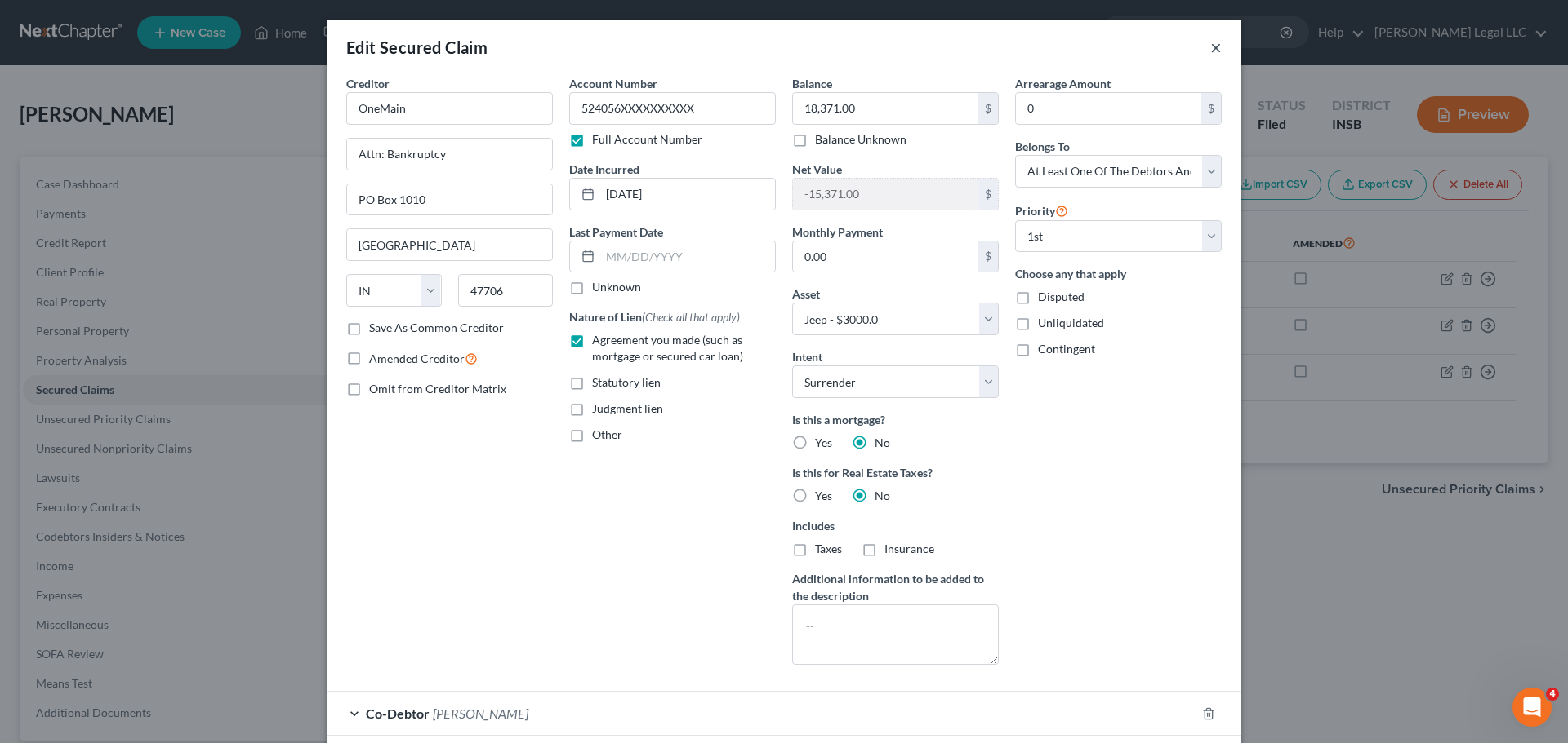
click at [1212, 47] on button "×" at bounding box center [1216, 47] width 12 height 20
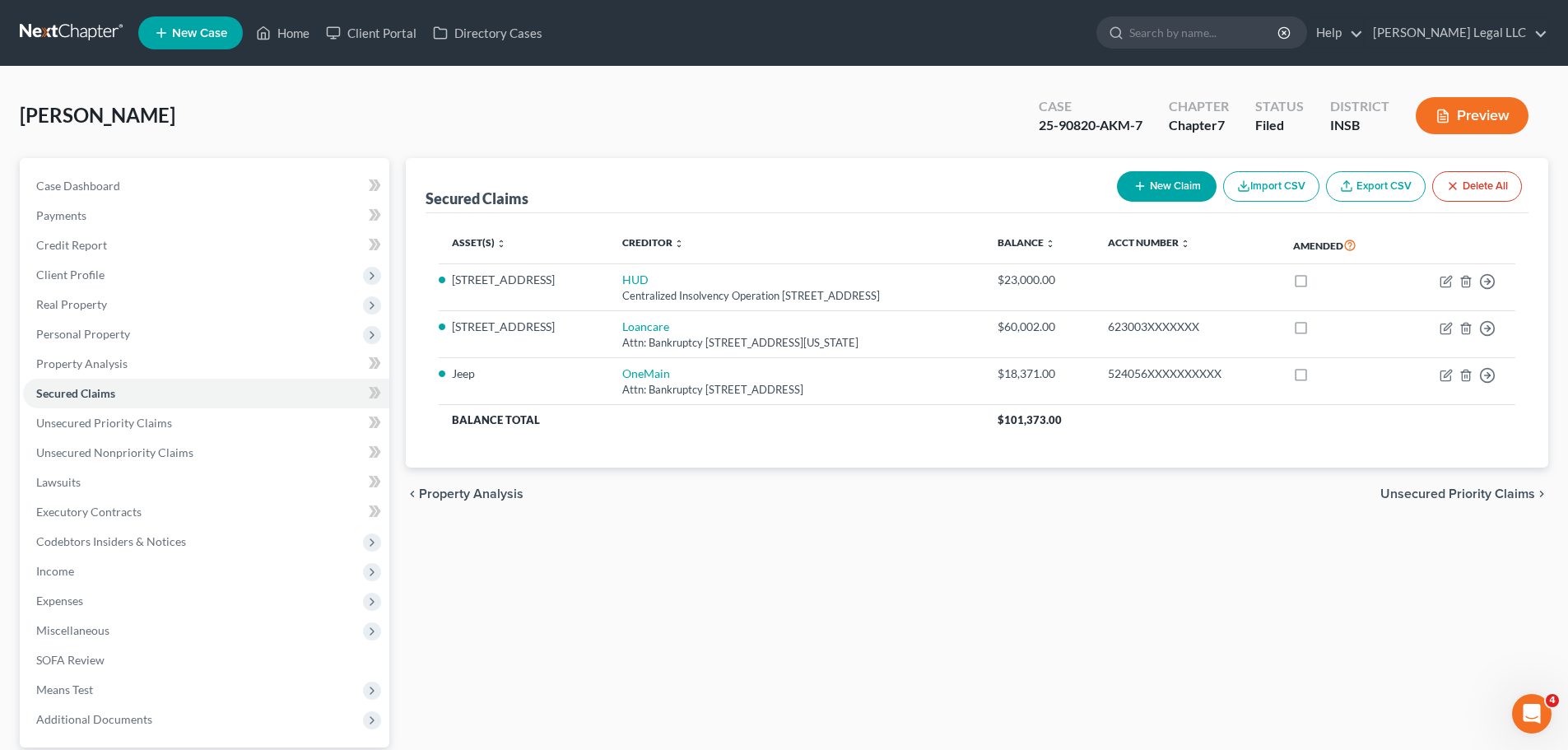
click at [676, 556] on div "Secured Claims New Claim Import CSV Export CSV Delete All Asset(s) expand_more …" at bounding box center [977, 500] width 1159 height 685
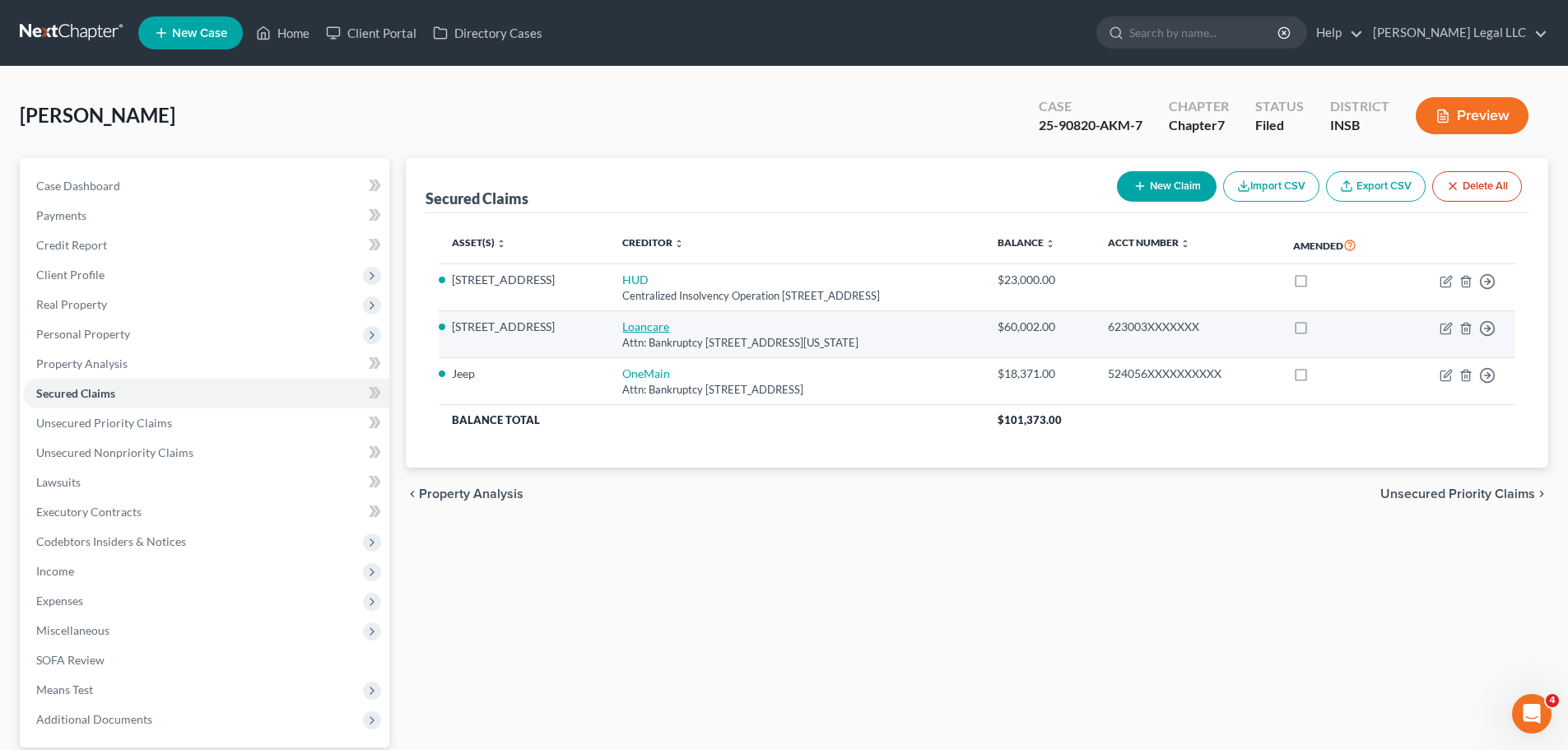
click at [622, 320] on link "Loancare" at bounding box center [646, 326] width 47 height 14
select select "48"
select select "6"
select select "0"
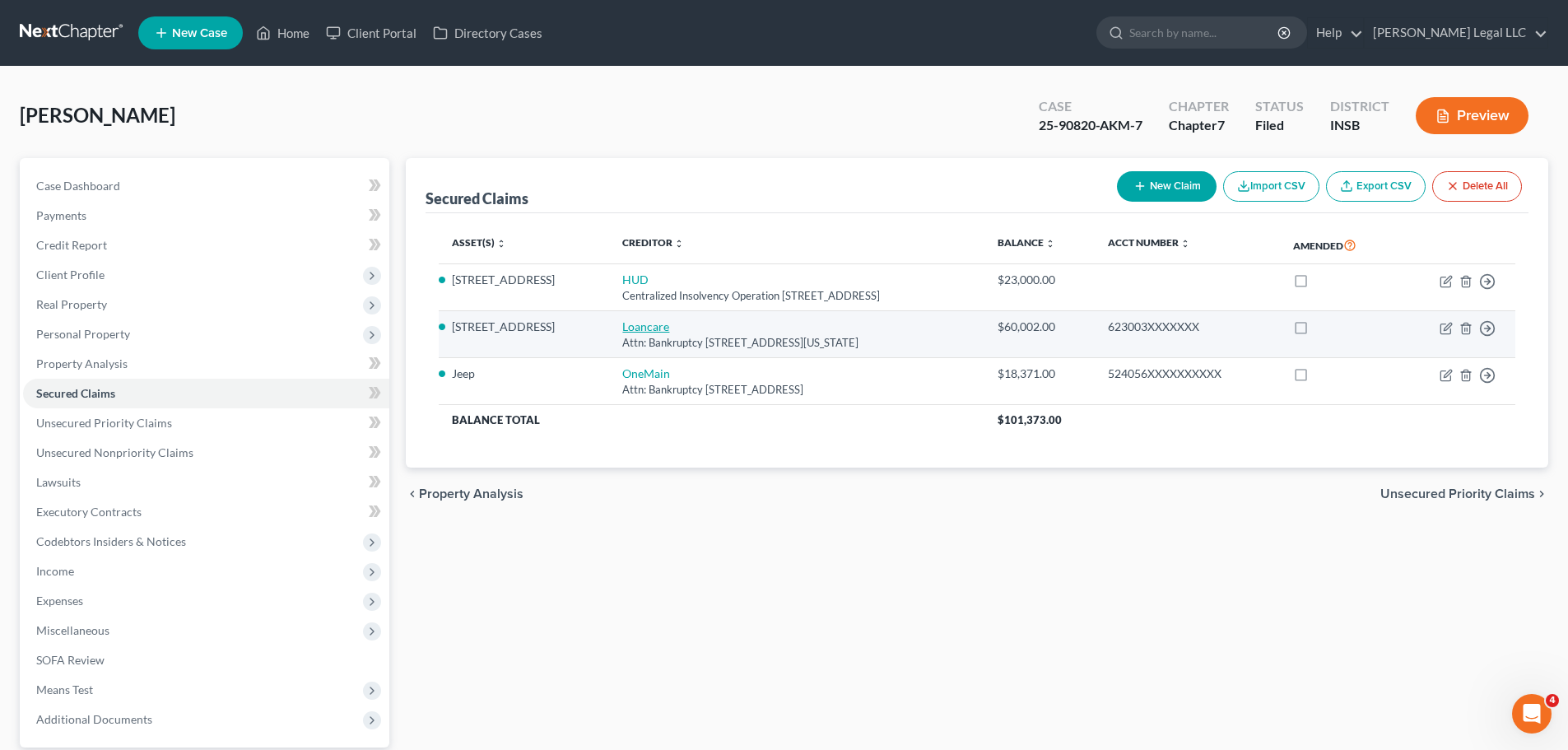
select select "0"
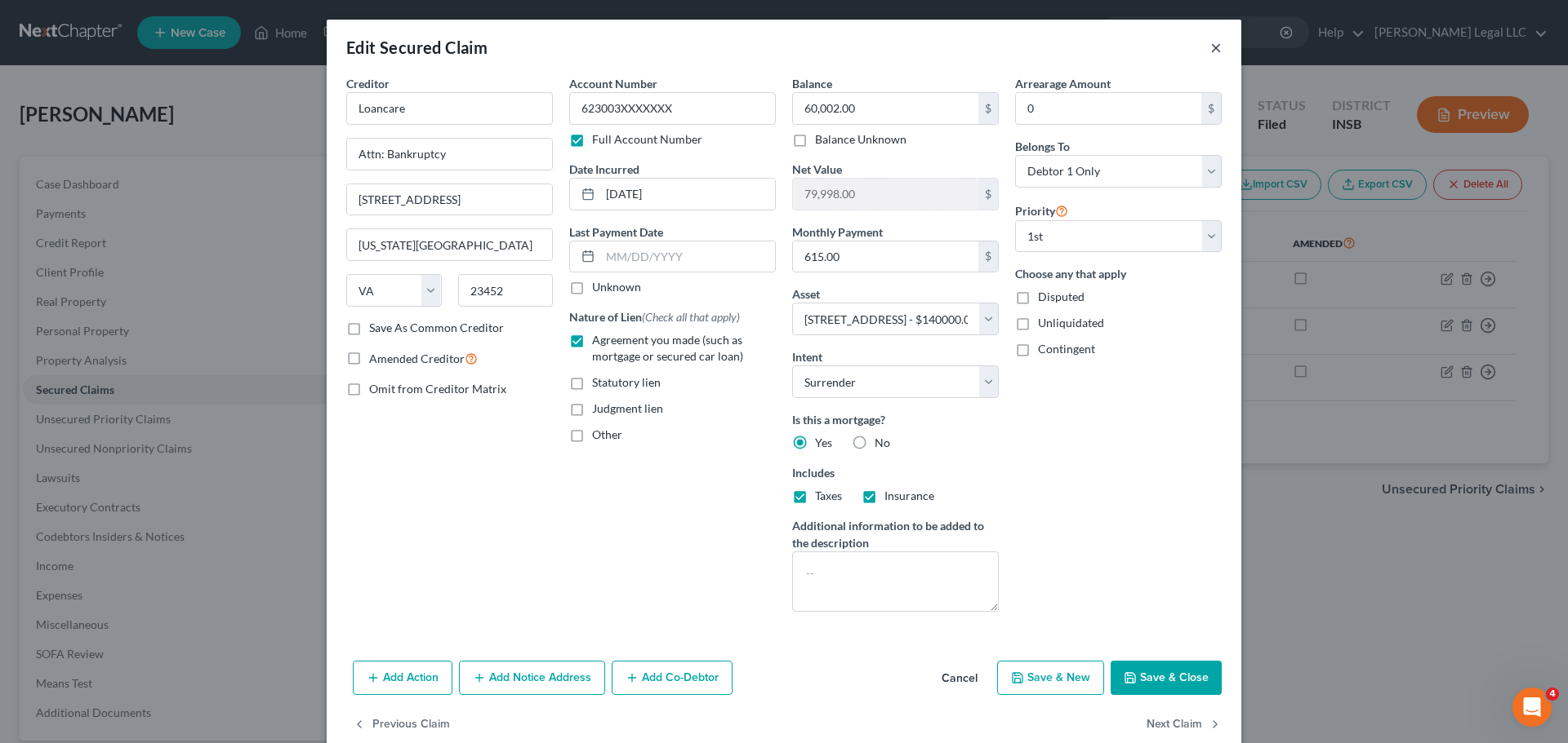
click at [1211, 49] on button "×" at bounding box center [1216, 47] width 12 height 20
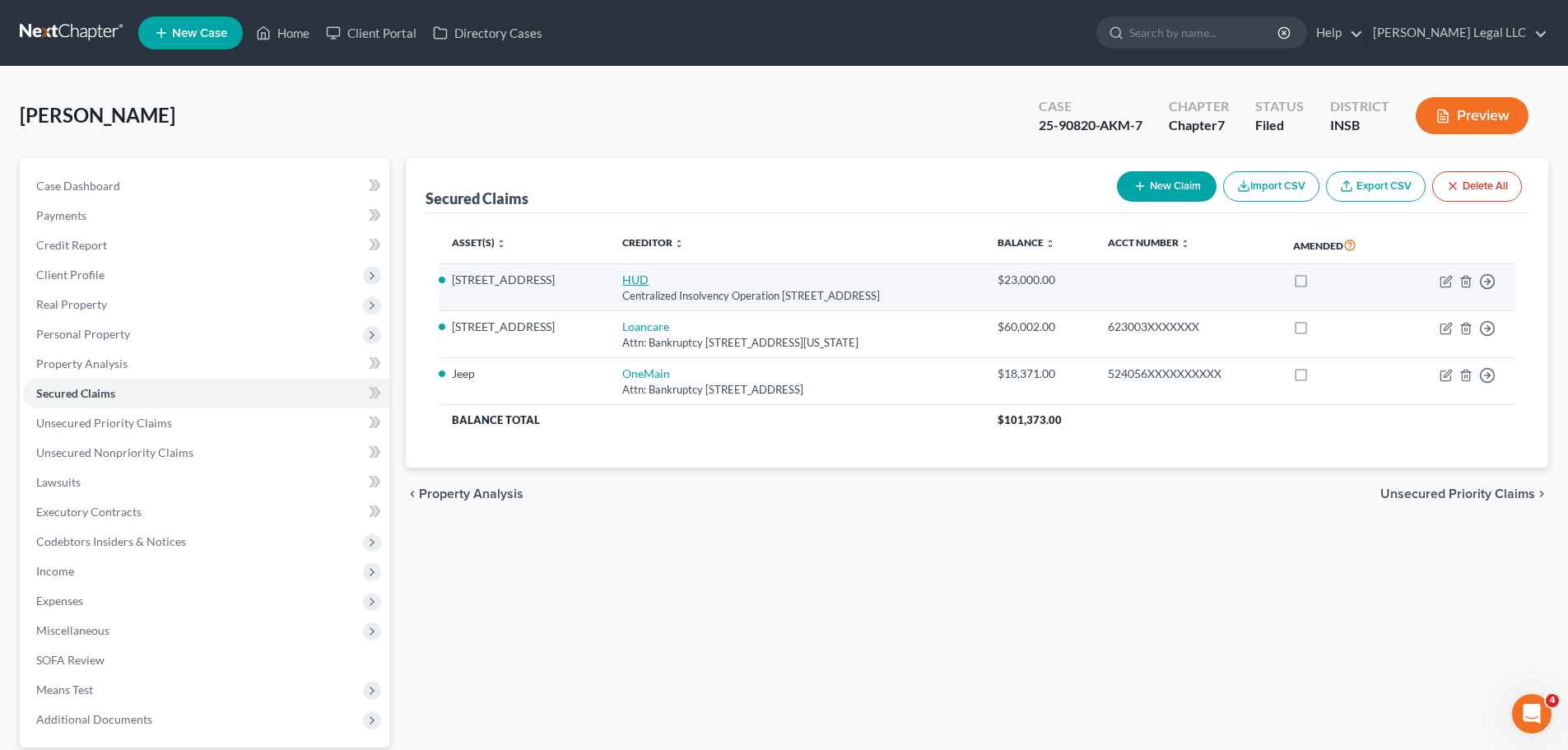
click at [622, 281] on link "HUD" at bounding box center [635, 280] width 27 height 14
select select "39"
select select "6"
select select "0"
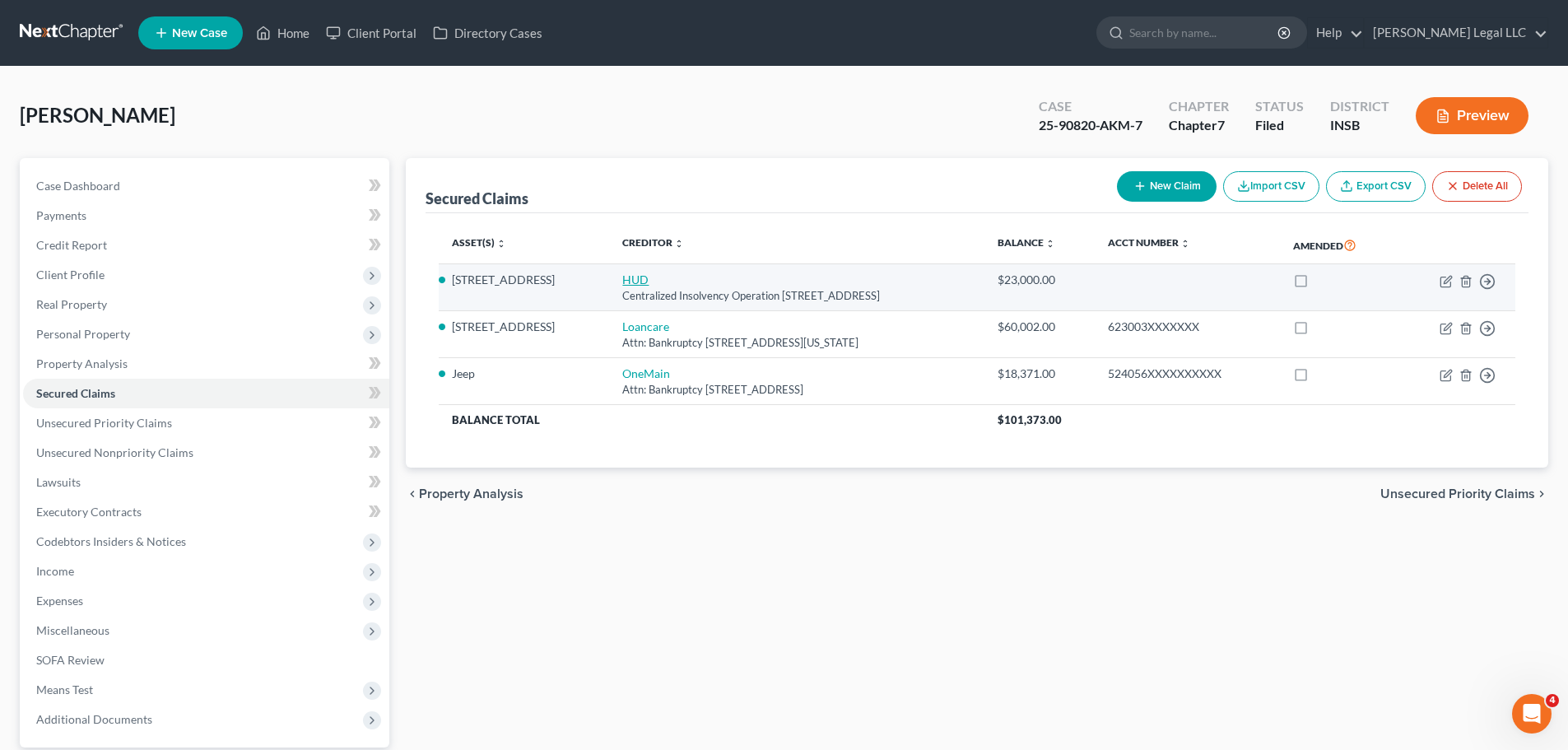
select select "0"
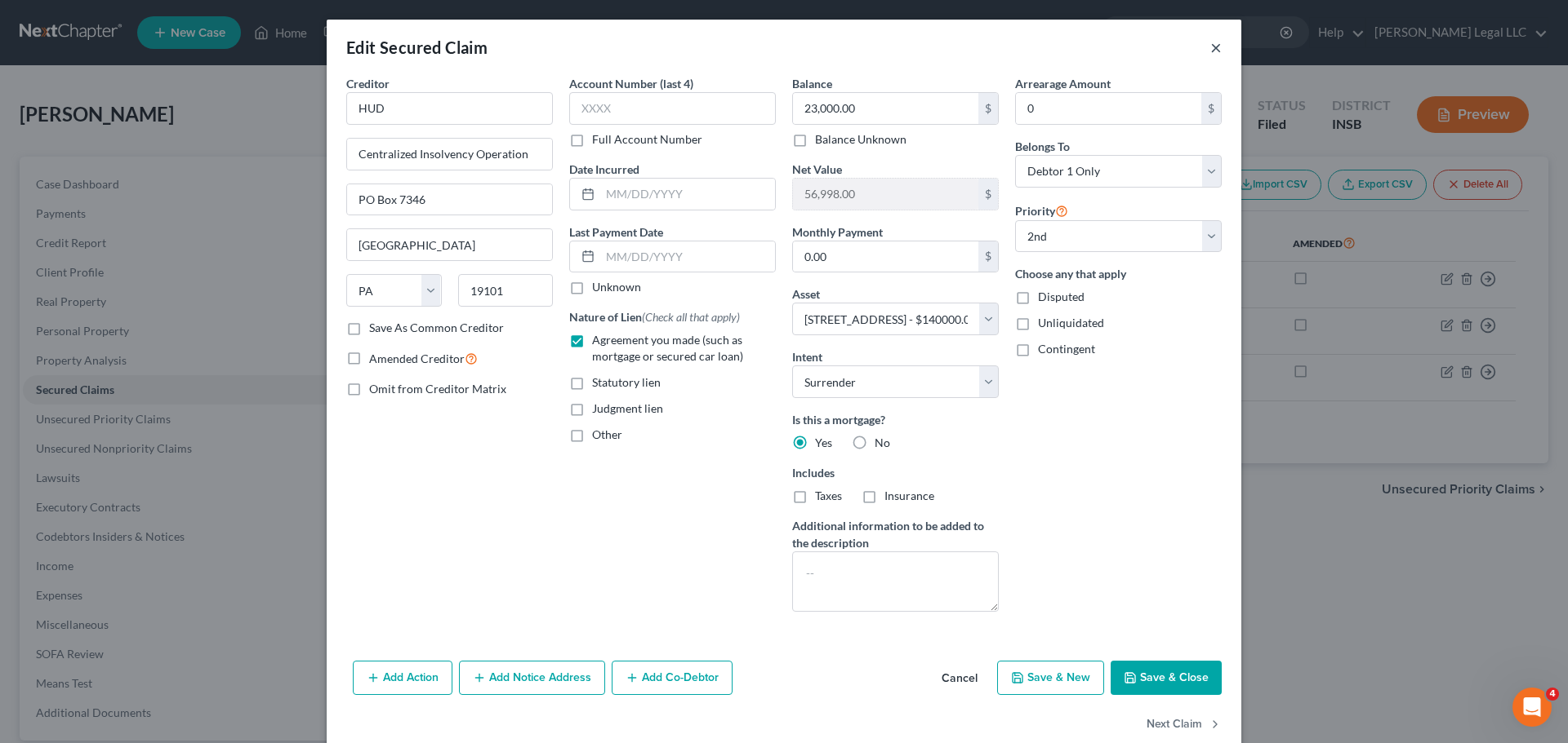
click at [1210, 52] on button "×" at bounding box center [1216, 47] width 12 height 20
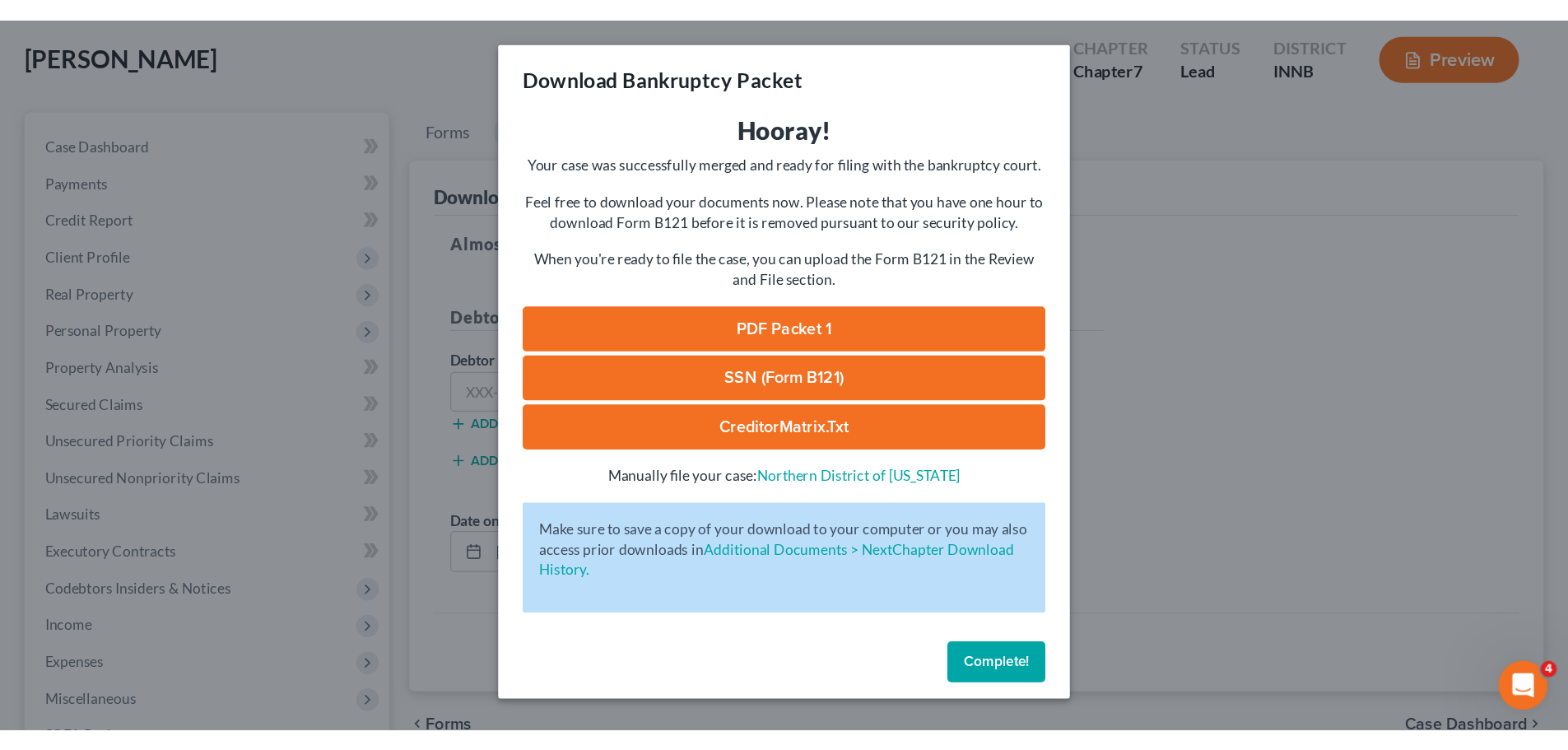
scroll to position [84, 0]
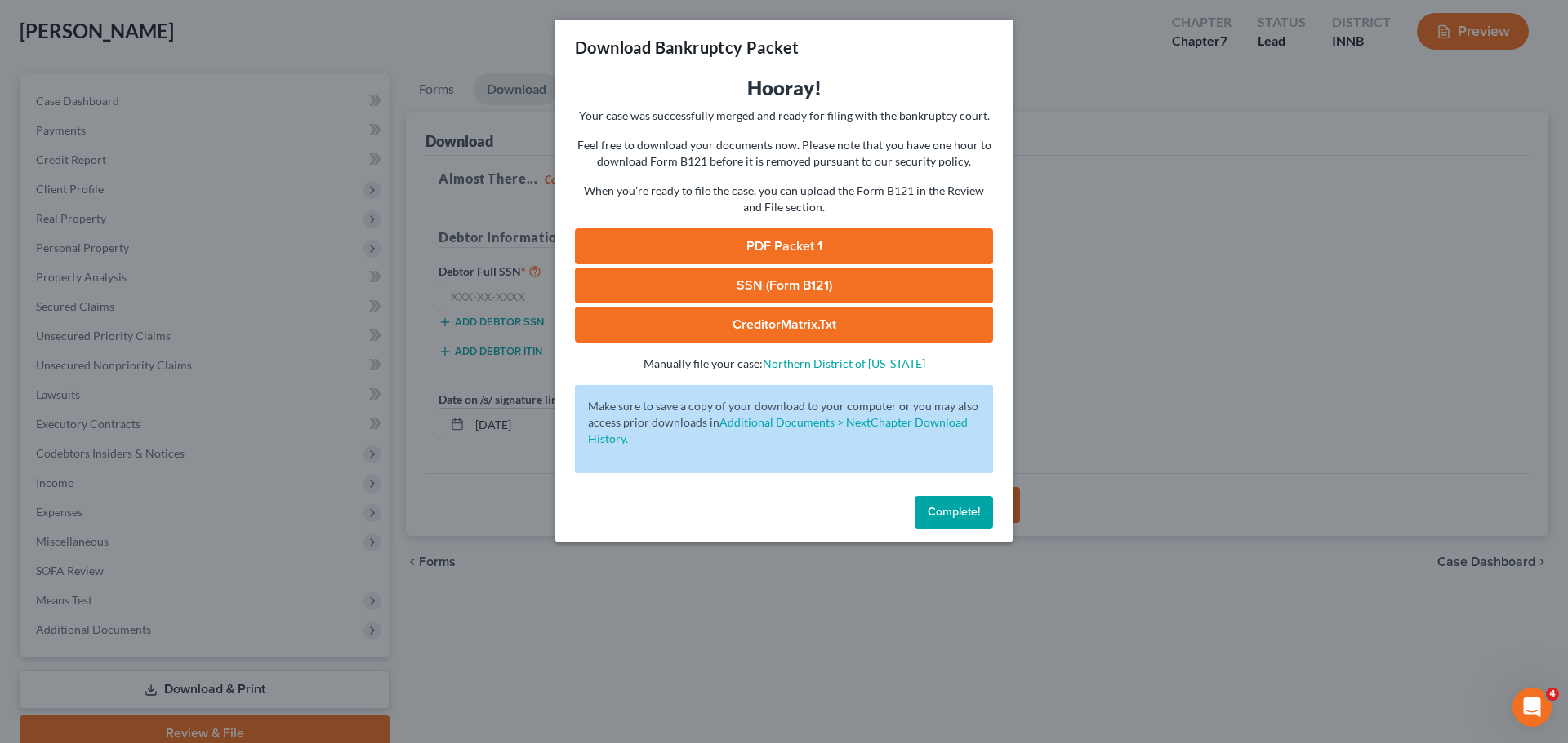
click at [953, 510] on span "Complete!" at bounding box center [954, 512] width 52 height 14
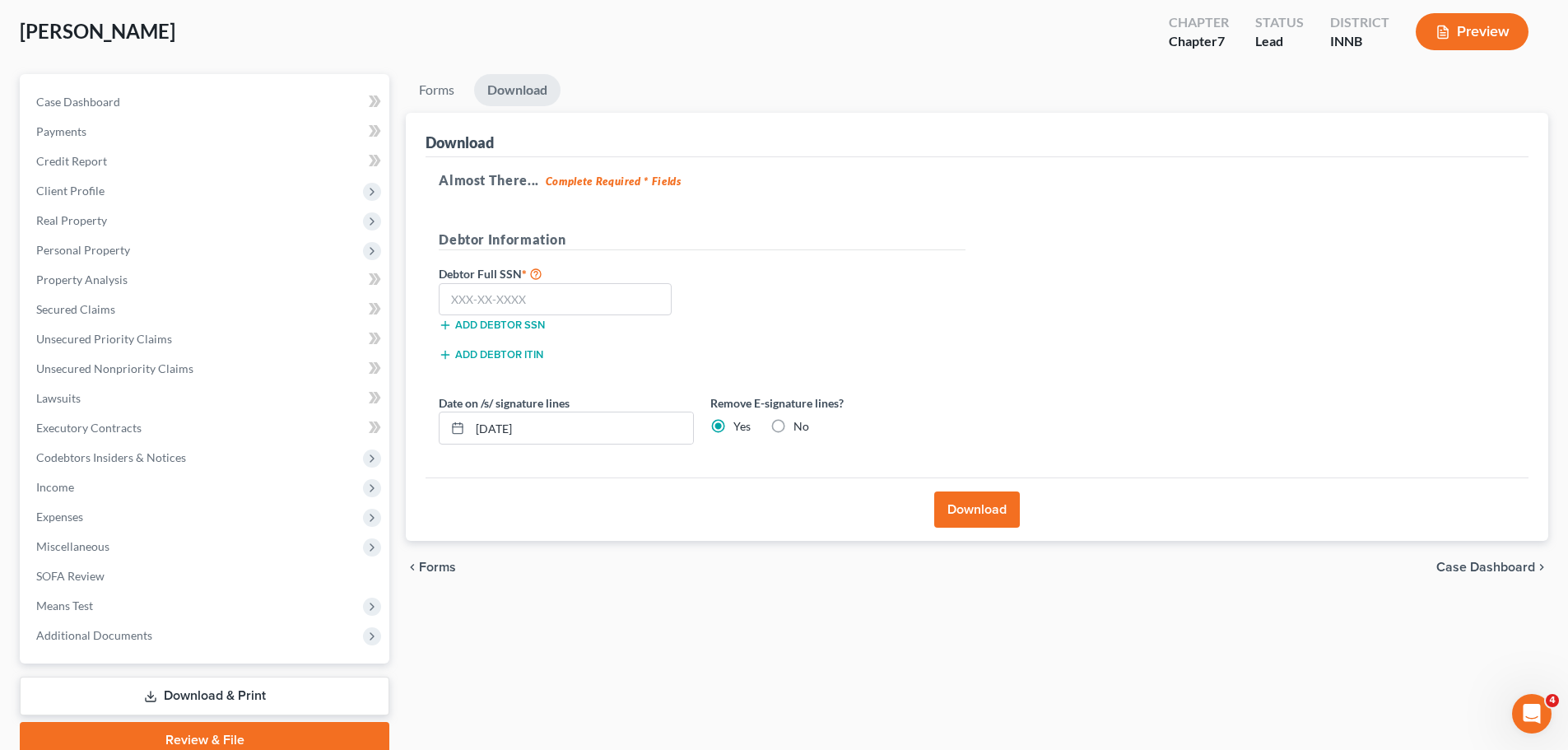
scroll to position [0, 0]
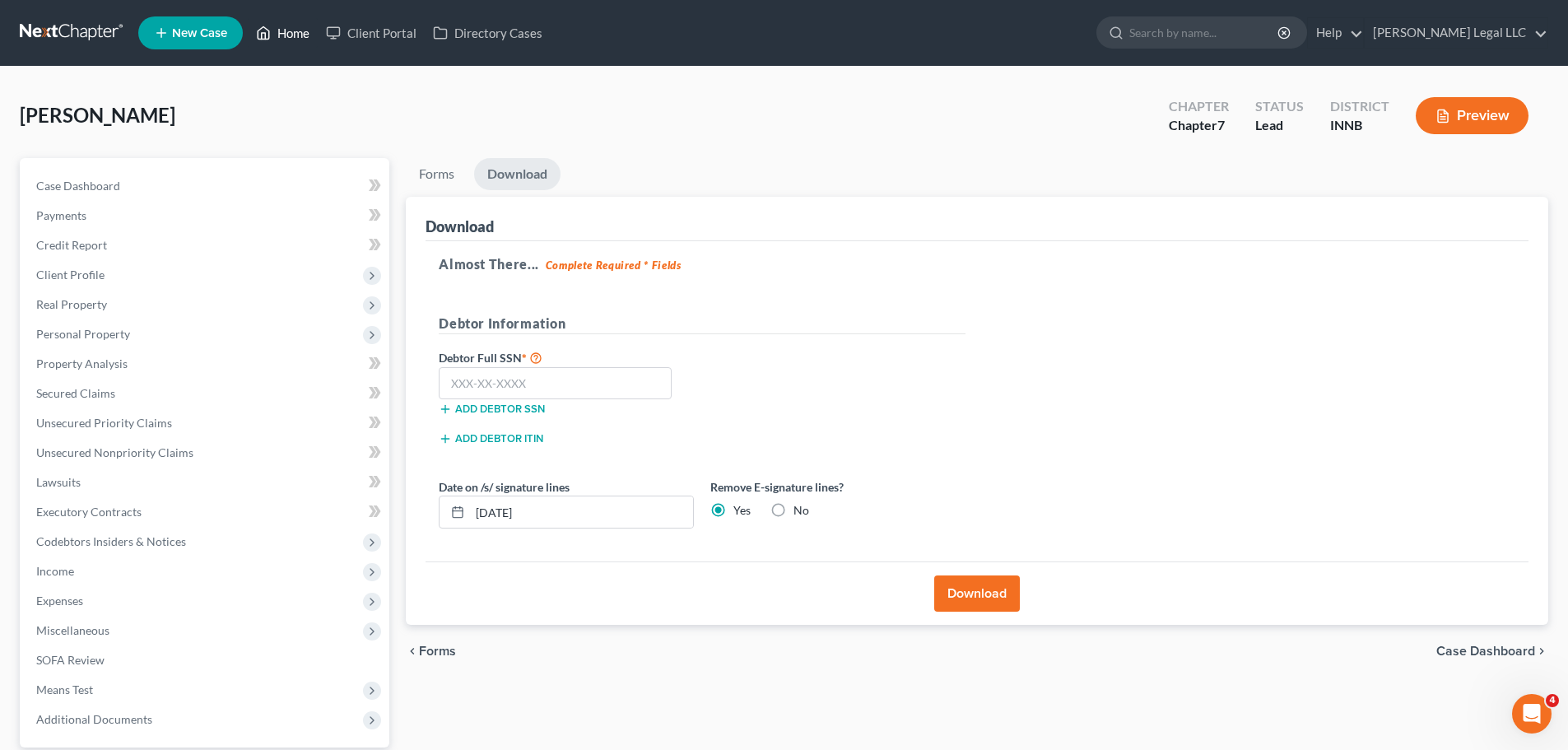
click at [298, 32] on link "Home" at bounding box center [283, 33] width 70 height 30
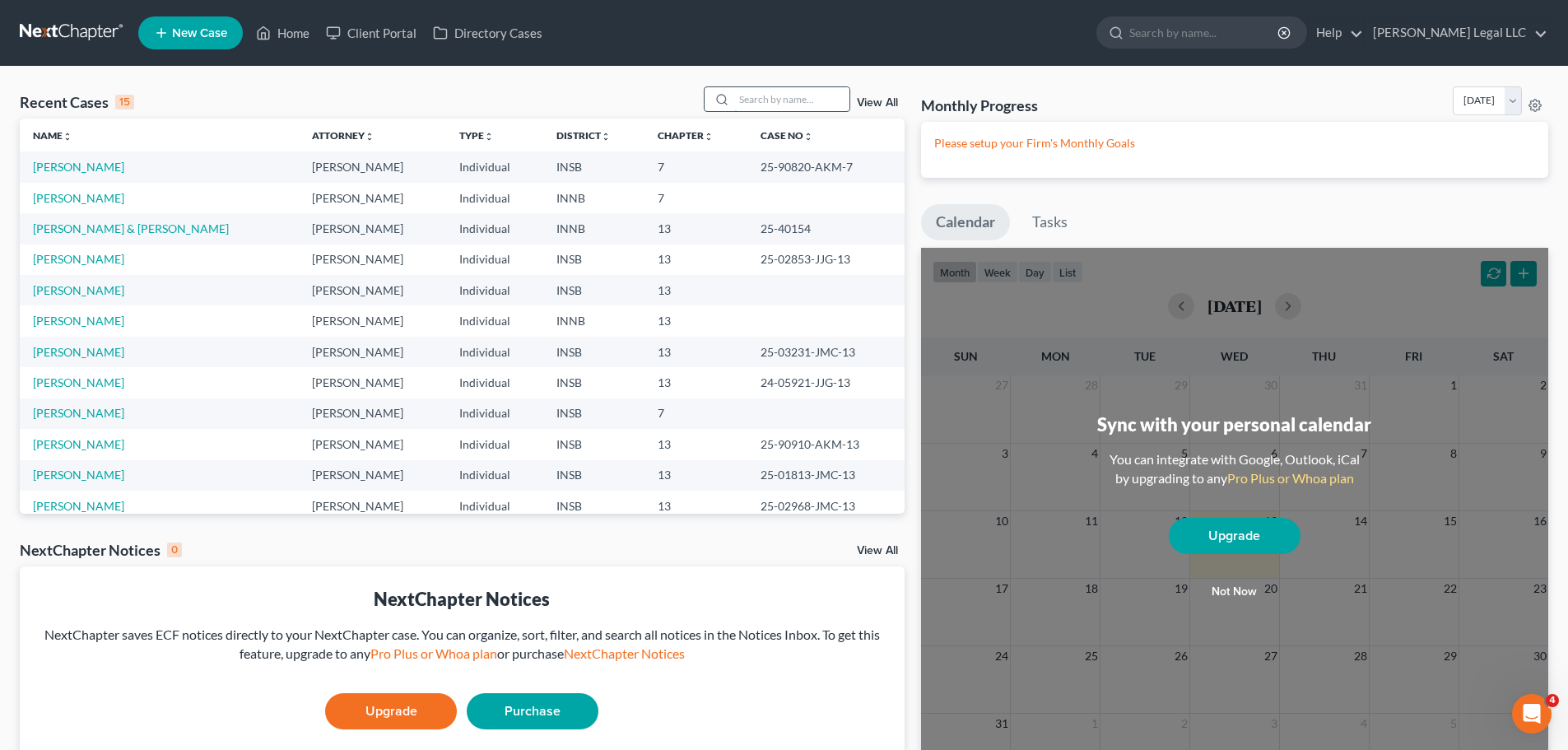
click at [772, 99] on input "search" at bounding box center [792, 100] width 115 height 24
type input "morrison"
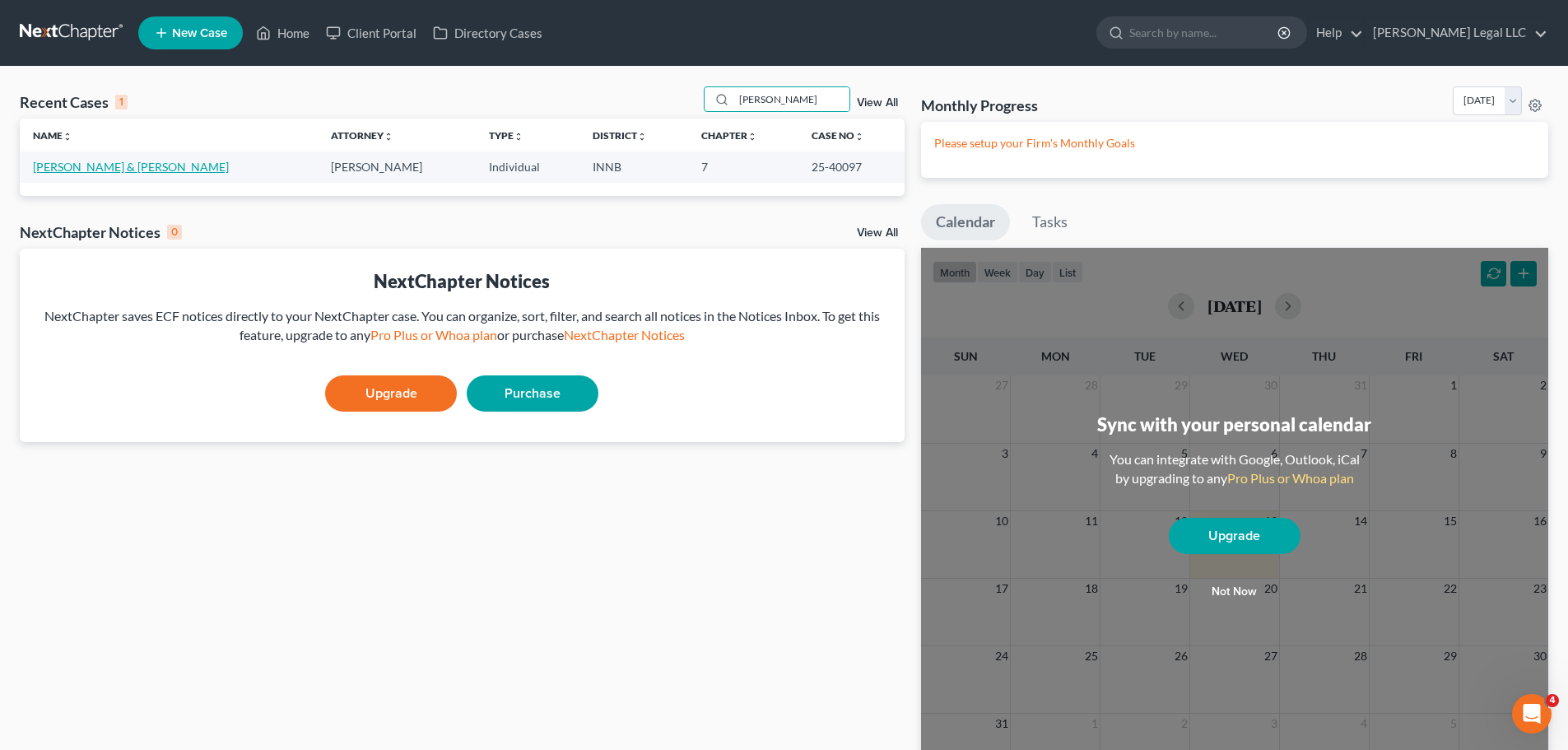
click at [138, 161] on link "Morrison, Zachary & Carley" at bounding box center [130, 167] width 196 height 14
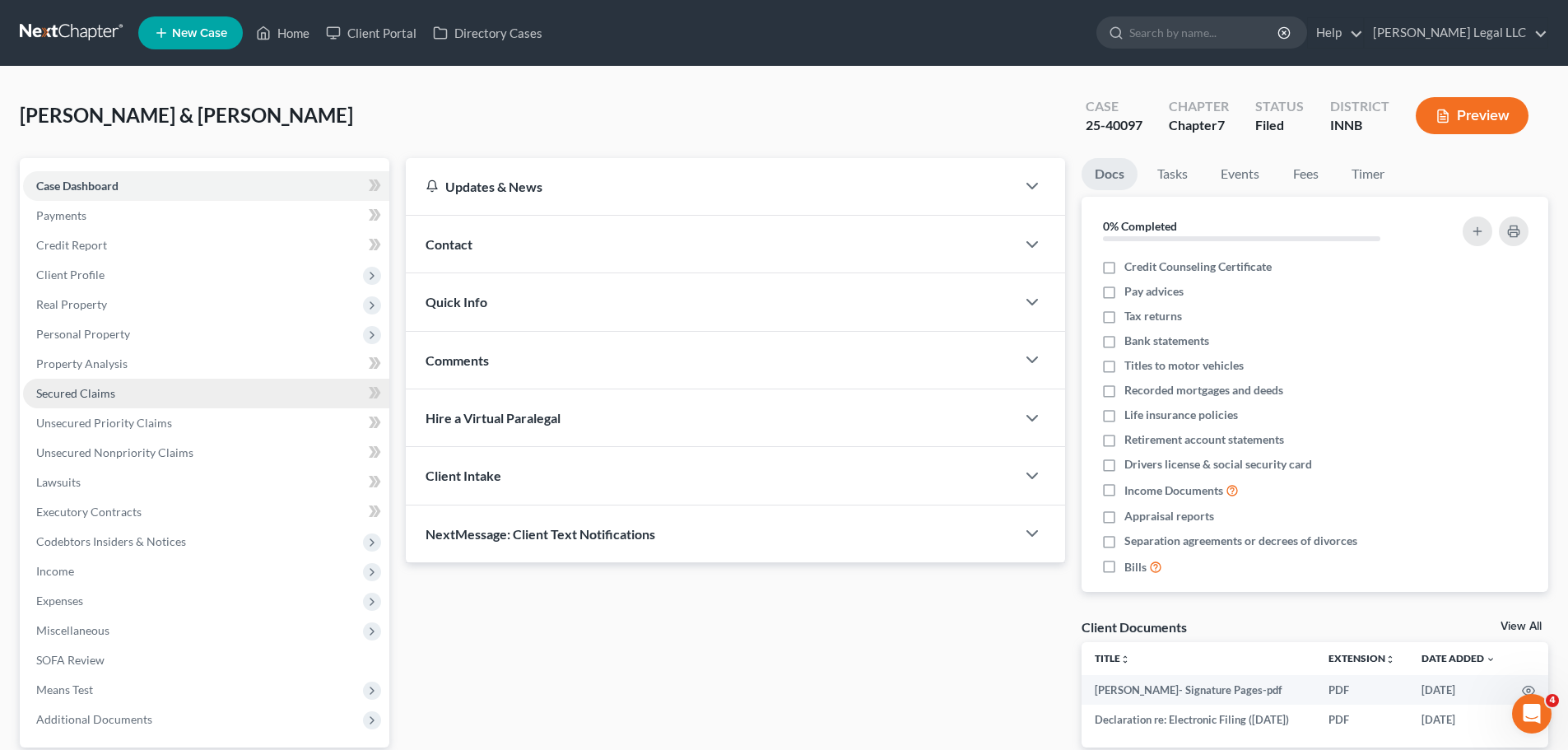
click at [102, 388] on span "Secured Claims" at bounding box center [76, 393] width 79 height 14
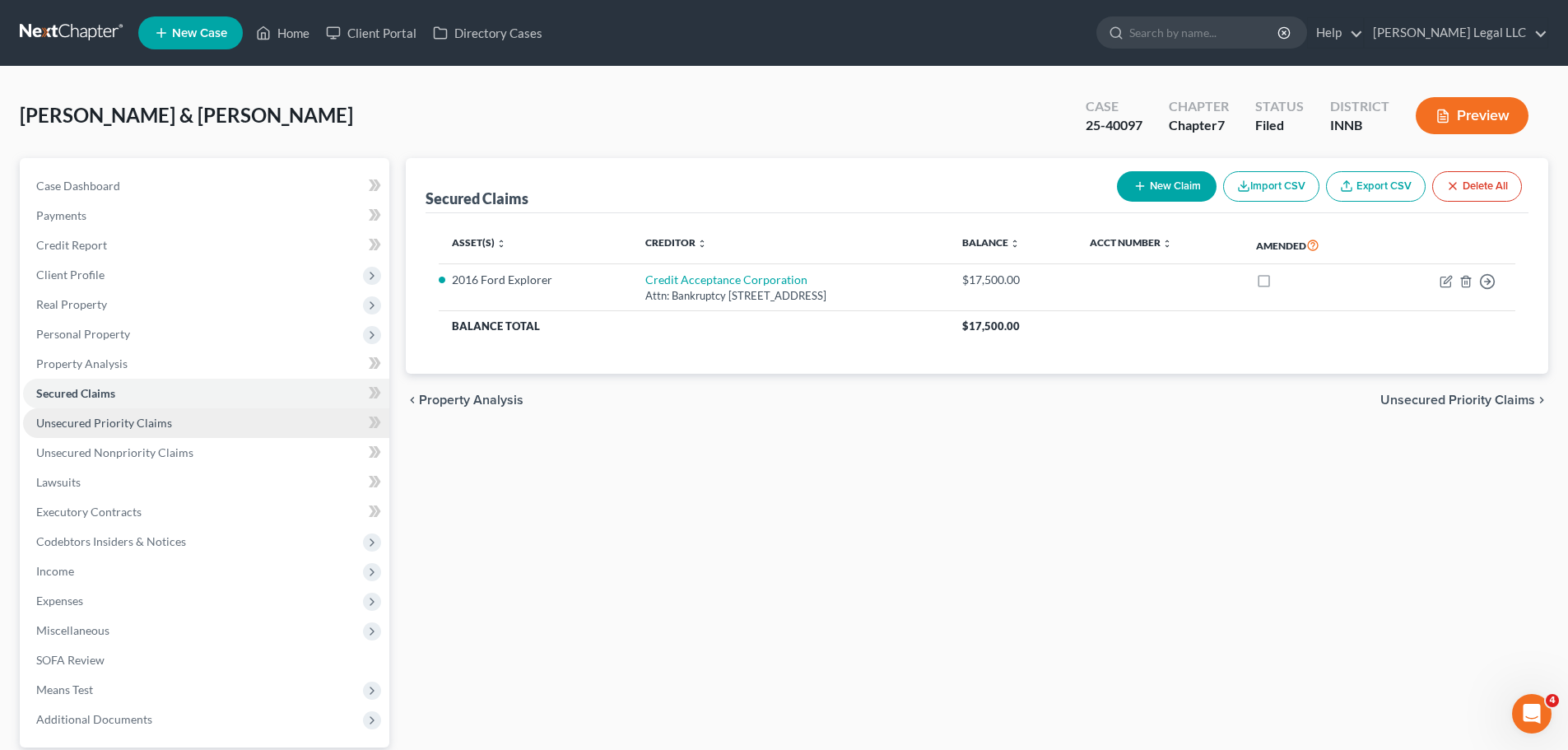
click at [86, 422] on span "Unsecured Priority Claims" at bounding box center [104, 423] width 136 height 14
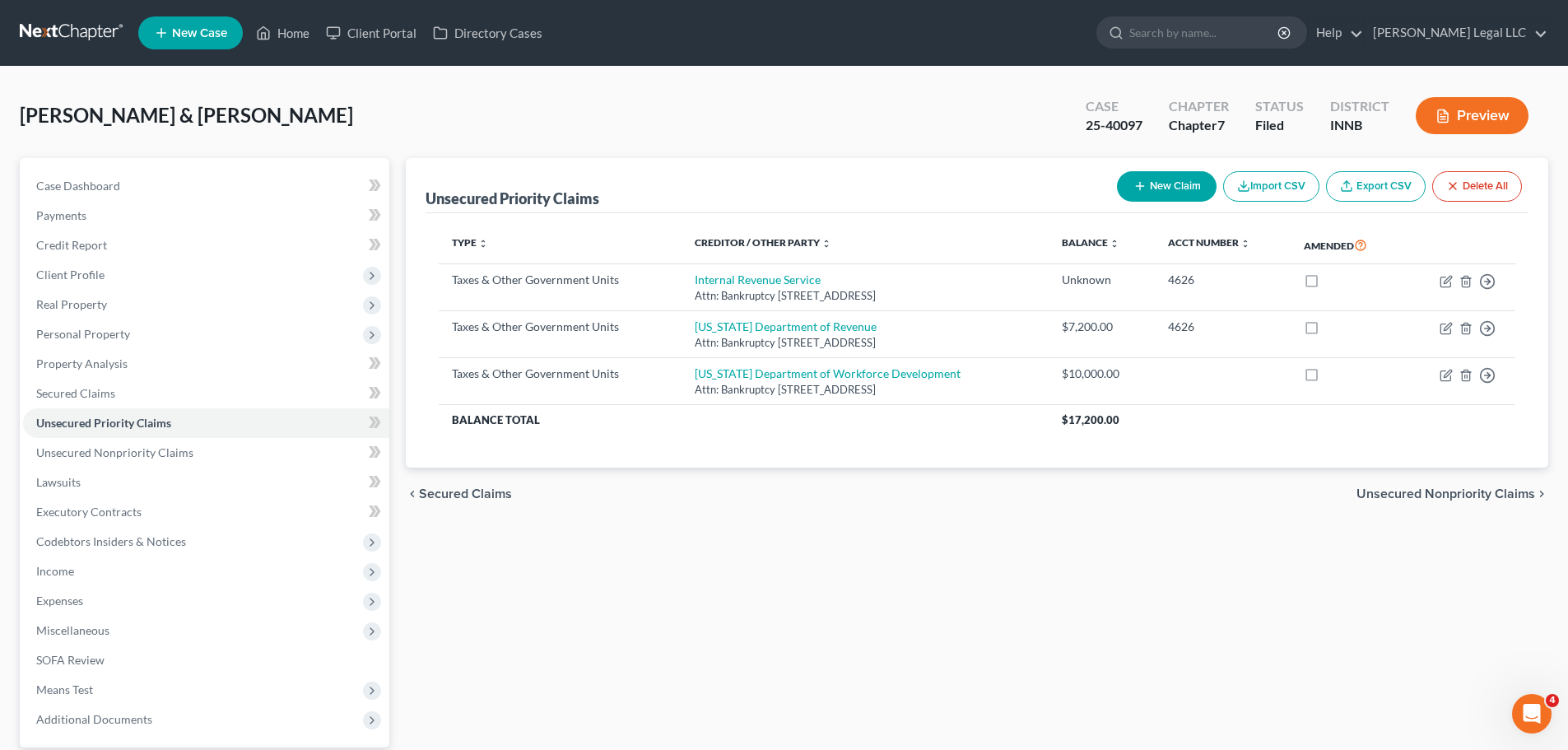
click at [843, 572] on div "Unsecured Priority Claims New Claim Import CSV Export CSV Delete All Type expan…" at bounding box center [977, 500] width 1159 height 685
